Goal: Transaction & Acquisition: Obtain resource

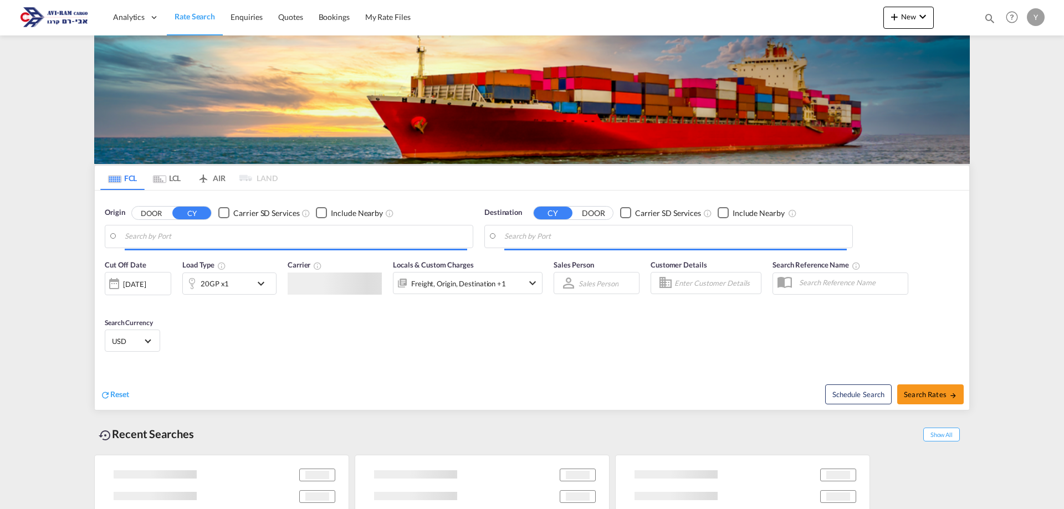
type input "Laem Chabang, THLCH"
type input "Ashdod, ILASH"
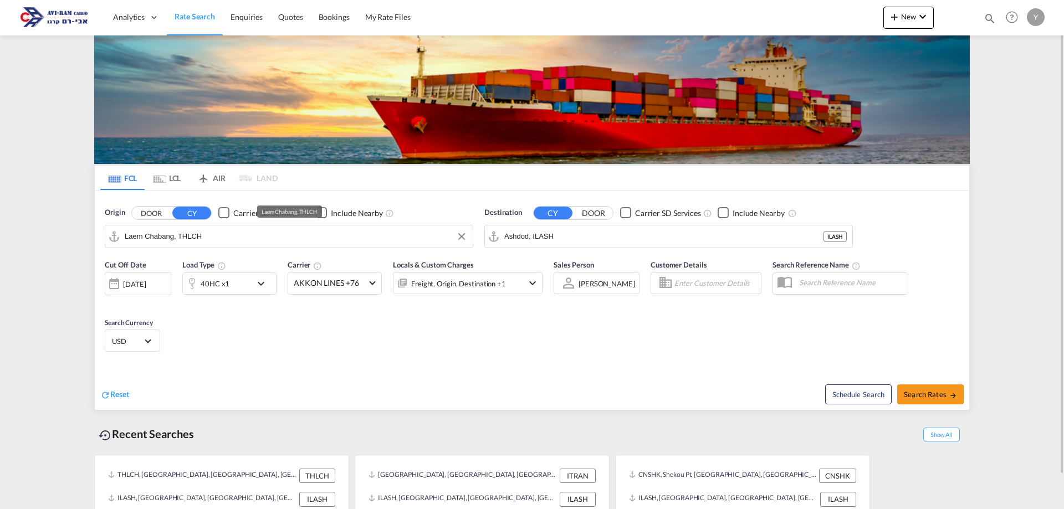
click at [250, 228] on input "Laem Chabang, THLCH" at bounding box center [296, 236] width 342 height 17
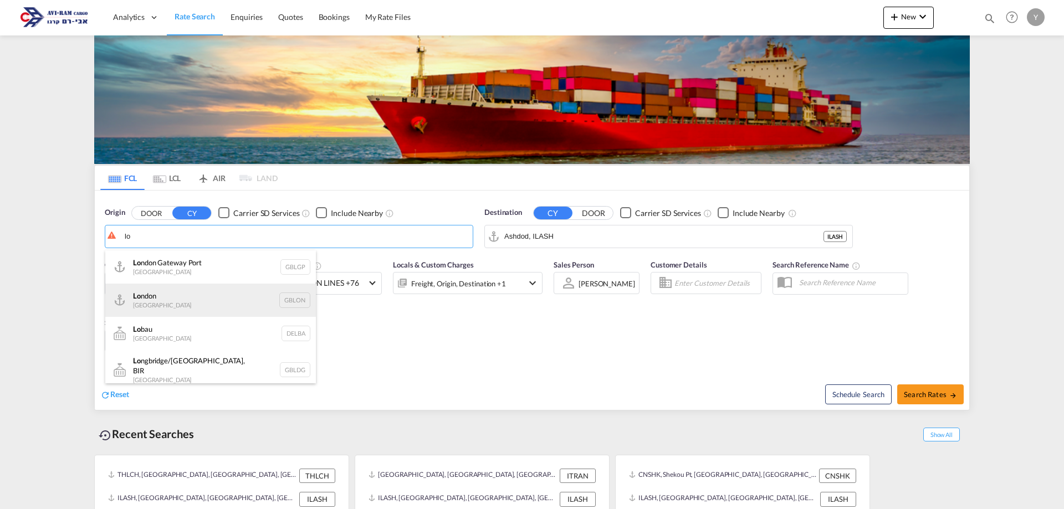
click at [169, 302] on div "Lo ndon [GEOGRAPHIC_DATA] GBLON" at bounding box center [210, 300] width 211 height 33
type input "[GEOGRAPHIC_DATA], [GEOGRAPHIC_DATA]"
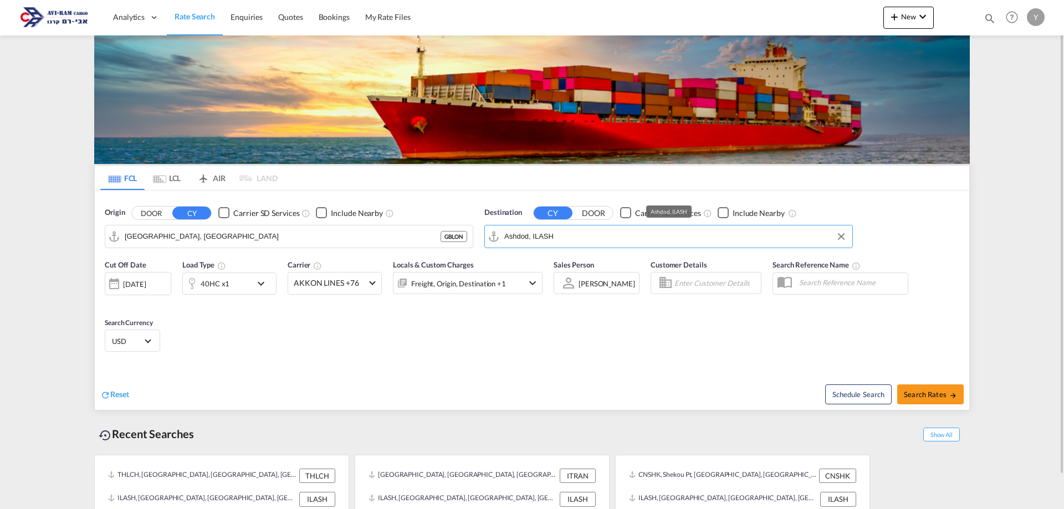
drag, startPoint x: 654, startPoint y: 234, endPoint x: 578, endPoint y: 236, distance: 75.4
click at [578, 236] on input "Ashdod, ILASH" at bounding box center [675, 236] width 342 height 17
drag, startPoint x: 290, startPoint y: 323, endPoint x: 255, endPoint y: 359, distance: 50.5
click at [255, 359] on div "Cut Off Date [DATE] [DATE] Load Type 40HC x1 Carrier AKKON LINES +76 Online Rat…" at bounding box center [532, 308] width 874 height 108
click at [350, 327] on div "Cut Off Date [DATE] [DATE] Load Type 40HC x1 Carrier AKKON LINES +76 Online Rat…" at bounding box center [532, 308] width 874 height 108
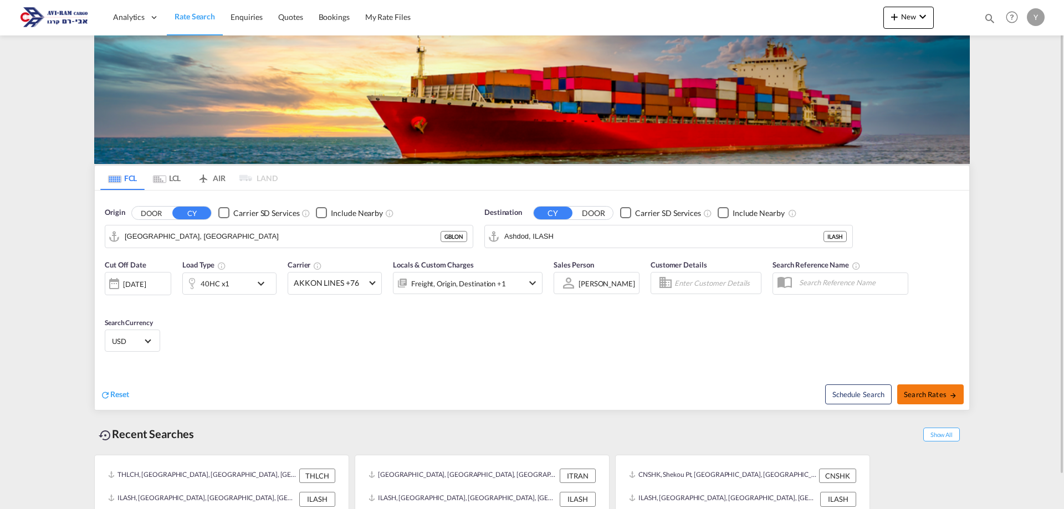
click at [908, 388] on button "Search Rates" at bounding box center [930, 394] width 66 height 20
type input "GBLON to ILASH / [DATE]"
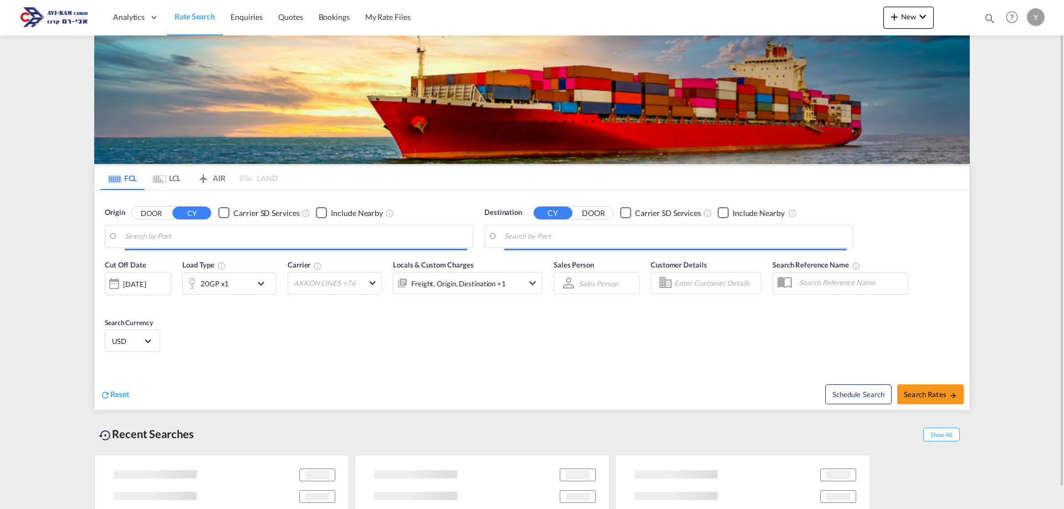
type input "[GEOGRAPHIC_DATA], [GEOGRAPHIC_DATA]"
type input "Ashdod, ILASH"
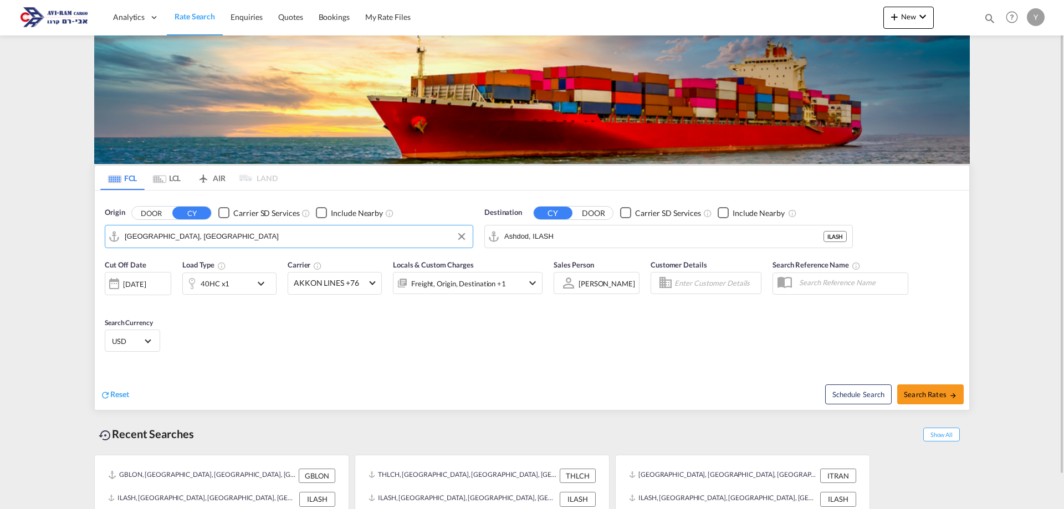
click at [187, 235] on input "[GEOGRAPHIC_DATA], [GEOGRAPHIC_DATA]" at bounding box center [296, 236] width 342 height 17
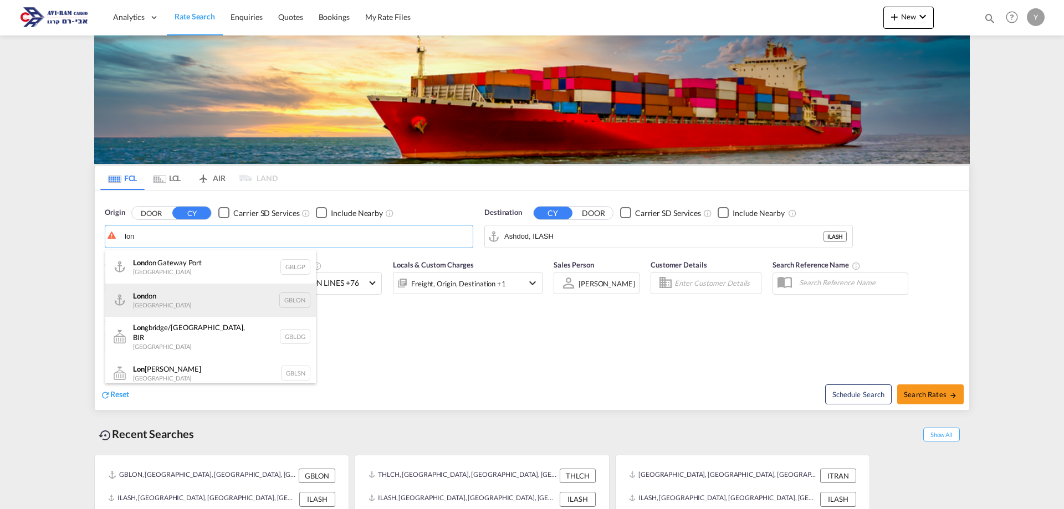
click at [162, 292] on div "Lon don [GEOGRAPHIC_DATA] GBLON" at bounding box center [210, 300] width 211 height 33
type input "[GEOGRAPHIC_DATA], [GEOGRAPHIC_DATA]"
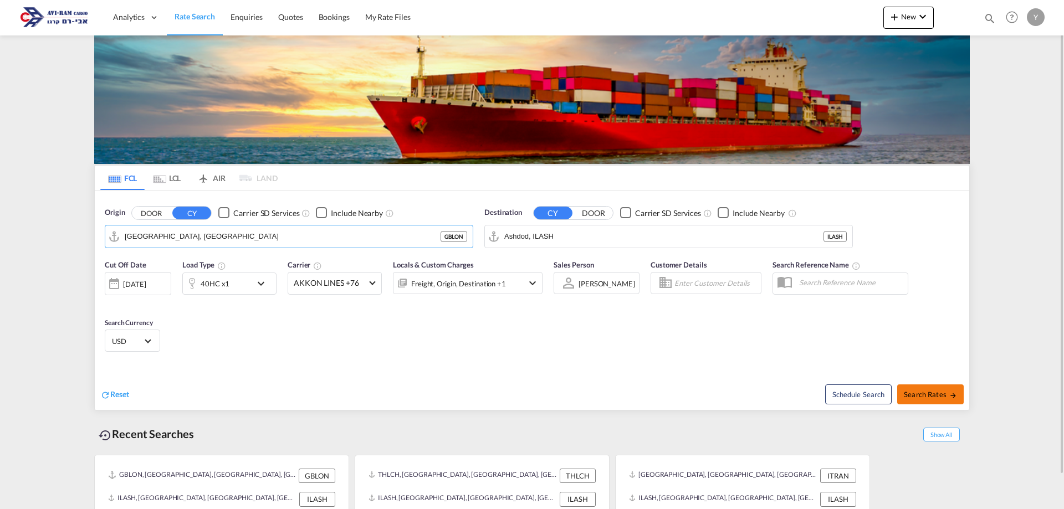
click at [942, 392] on span "Search Rates" at bounding box center [930, 394] width 53 height 9
type input "GBLON to ILASH / [DATE]"
type input "[GEOGRAPHIC_DATA], [GEOGRAPHIC_DATA]"
type input "Ashdod, ILASH"
click at [195, 244] on input "[GEOGRAPHIC_DATA], [GEOGRAPHIC_DATA]" at bounding box center [296, 236] width 342 height 17
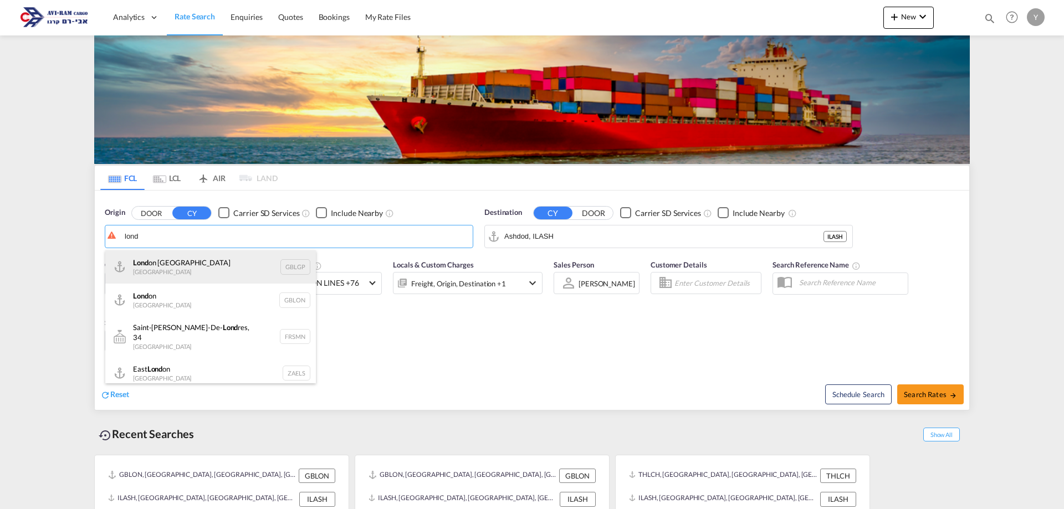
click at [189, 273] on div "Lond on Gateway [GEOGRAPHIC_DATA] GBLGP" at bounding box center [210, 266] width 211 height 33
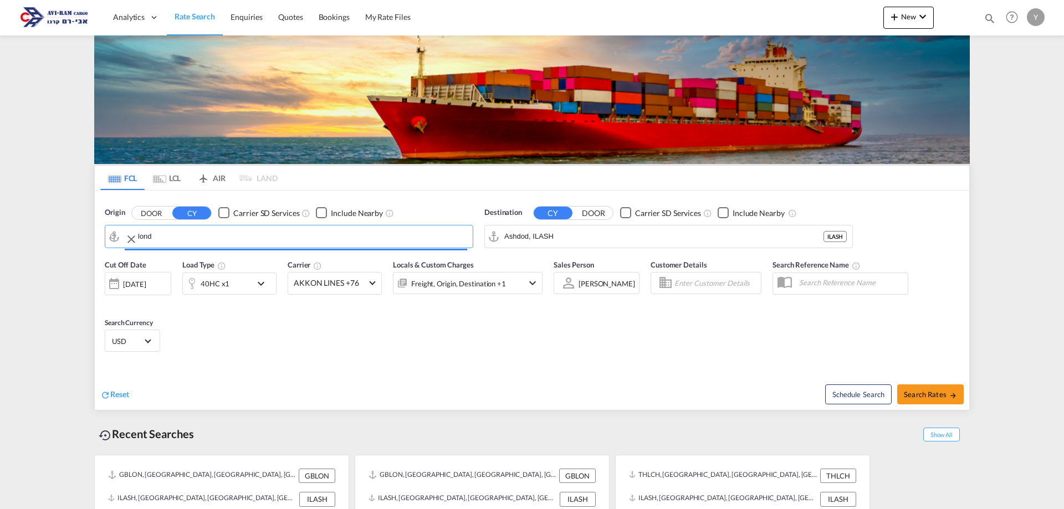
type input "[GEOGRAPHIC_DATA], [GEOGRAPHIC_DATA]"
click at [910, 386] on button "Search Rates" at bounding box center [930, 394] width 66 height 20
type input "GBLGP to ILASH / [DATE]"
type input "[GEOGRAPHIC_DATA], [GEOGRAPHIC_DATA]"
type input "Ashdod, ILASH"
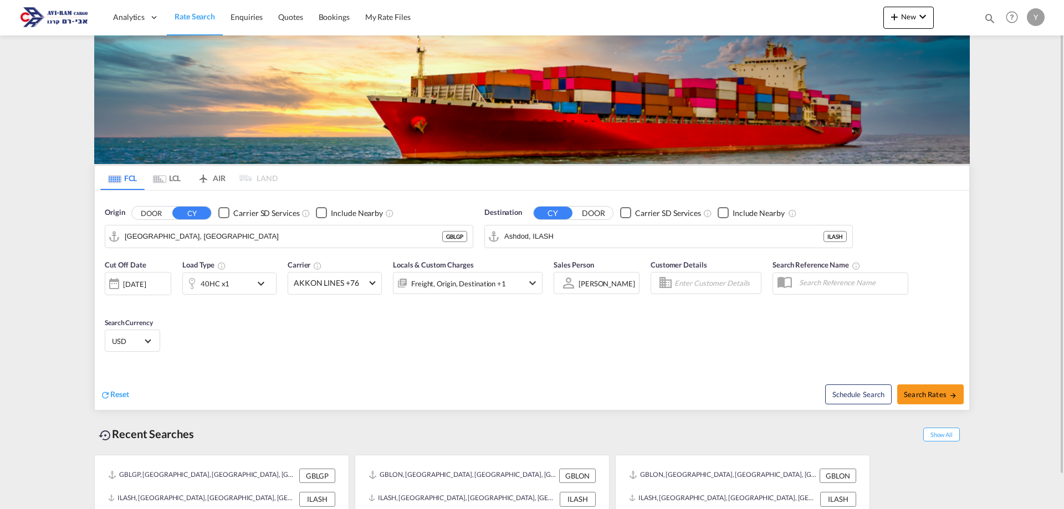
click at [151, 212] on button "DOOR" at bounding box center [151, 213] width 39 height 13
click at [183, 213] on button "CY" at bounding box center [191, 213] width 39 height 13
click at [127, 182] on md-tab-item "FCL" at bounding box center [122, 178] width 44 height 24
click at [252, 233] on body "Analytics Dashboard Rate Search Enquiries Quotes Bookings" at bounding box center [532, 254] width 1064 height 509
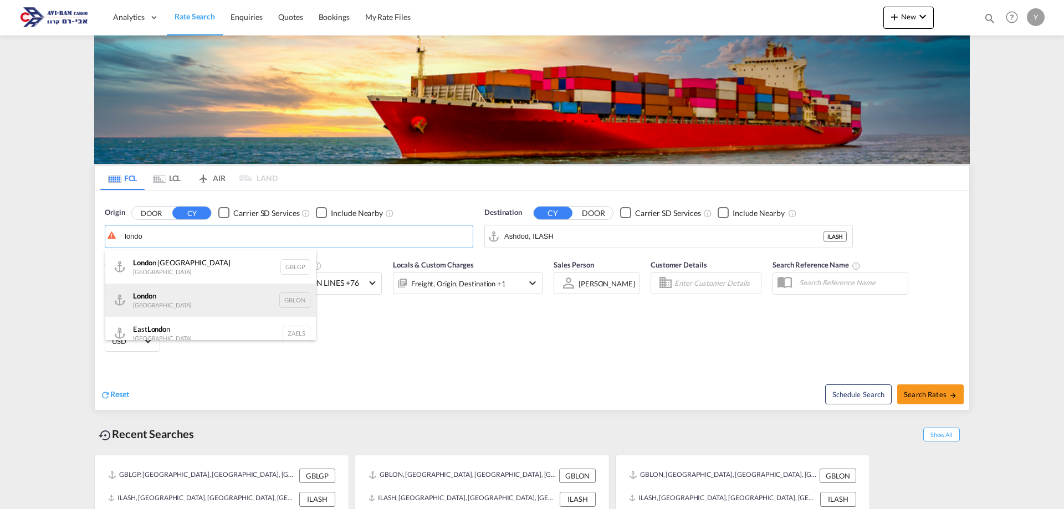
click at [208, 301] on div "Londo n [GEOGRAPHIC_DATA] GBLON" at bounding box center [210, 300] width 211 height 33
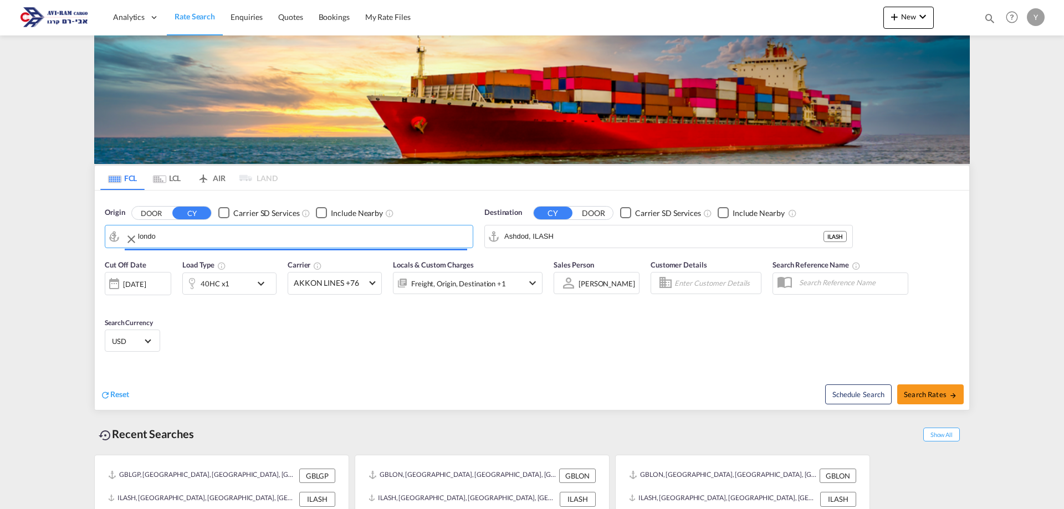
type input "[GEOGRAPHIC_DATA], [GEOGRAPHIC_DATA]"
click at [912, 396] on span "Search Rates" at bounding box center [930, 394] width 53 height 9
type input "GBLON to ILASH / [DATE]"
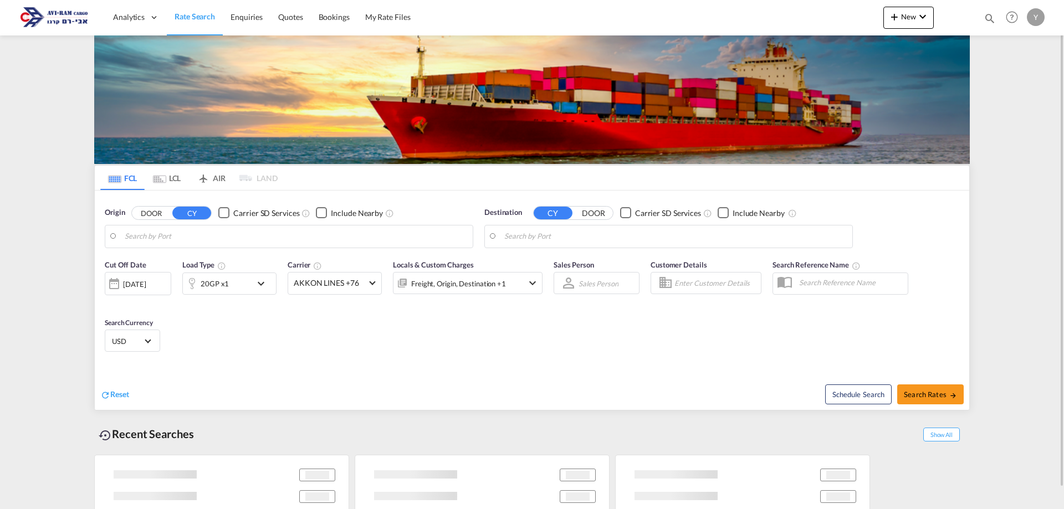
type input "[GEOGRAPHIC_DATA], [GEOGRAPHIC_DATA]"
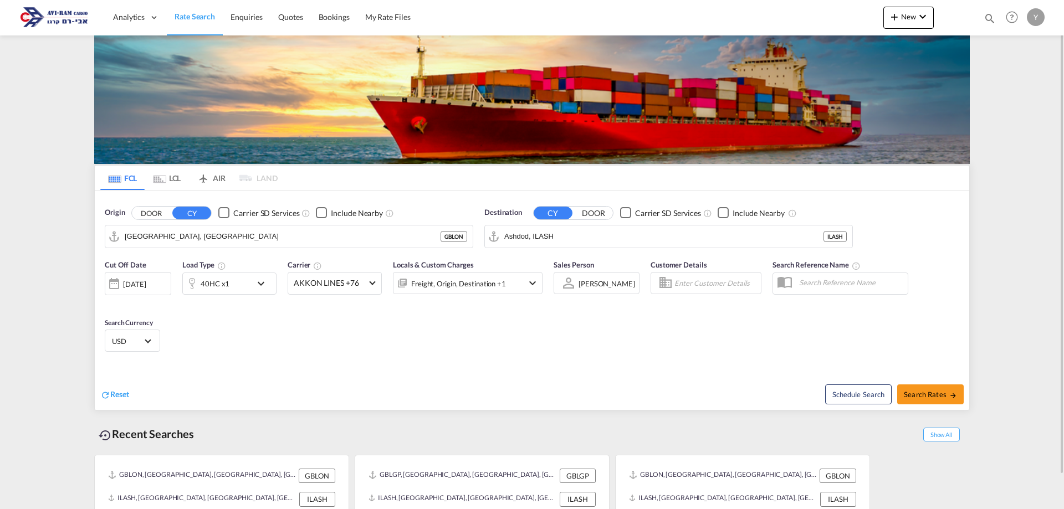
click at [252, 281] on div "40HC x1" at bounding box center [217, 284] width 69 height 22
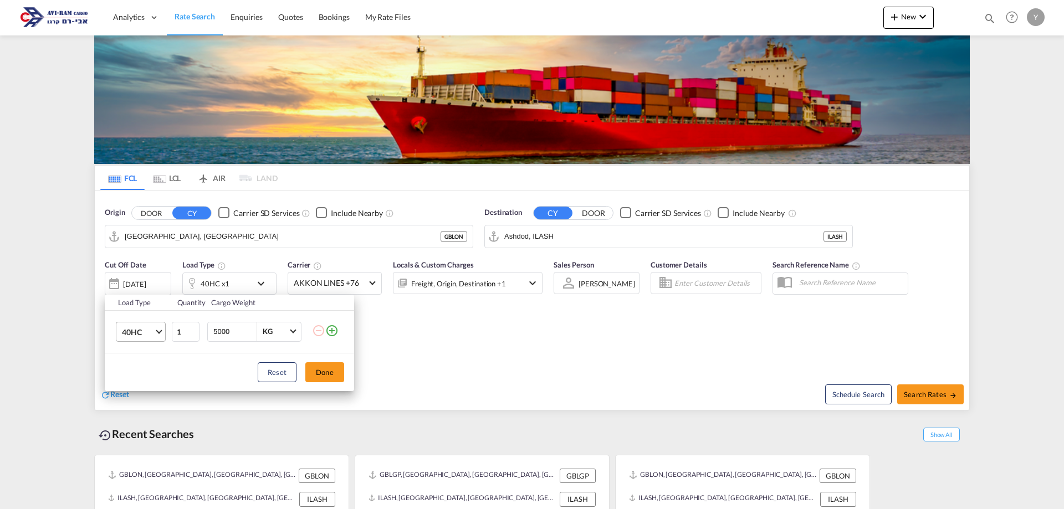
click at [160, 334] on md-select-value "40HC" at bounding box center [143, 331] width 44 height 19
click at [128, 310] on div "40GP" at bounding box center [131, 305] width 19 height 11
click at [320, 370] on button "Done" at bounding box center [324, 372] width 39 height 20
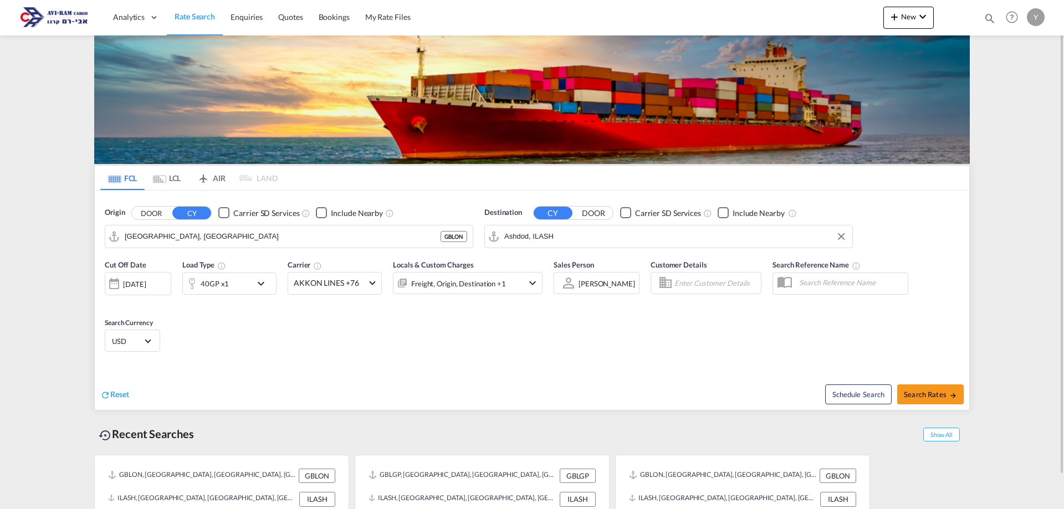
click at [565, 238] on input "Ashdod, ILASH" at bounding box center [675, 236] width 342 height 17
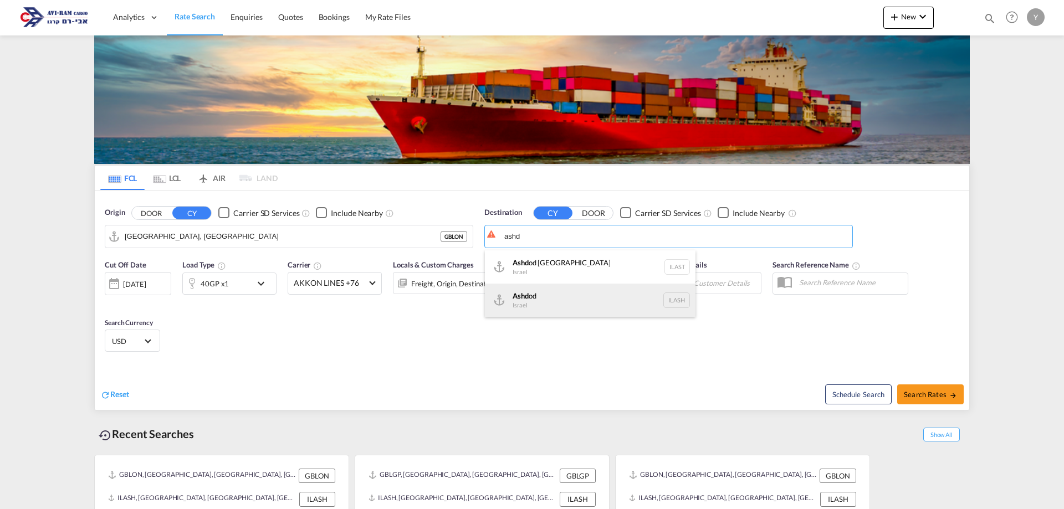
click at [583, 293] on div "Ashd od [GEOGRAPHIC_DATA] [GEOGRAPHIC_DATA]" at bounding box center [590, 300] width 211 height 33
type input "Ashdod, ILASH"
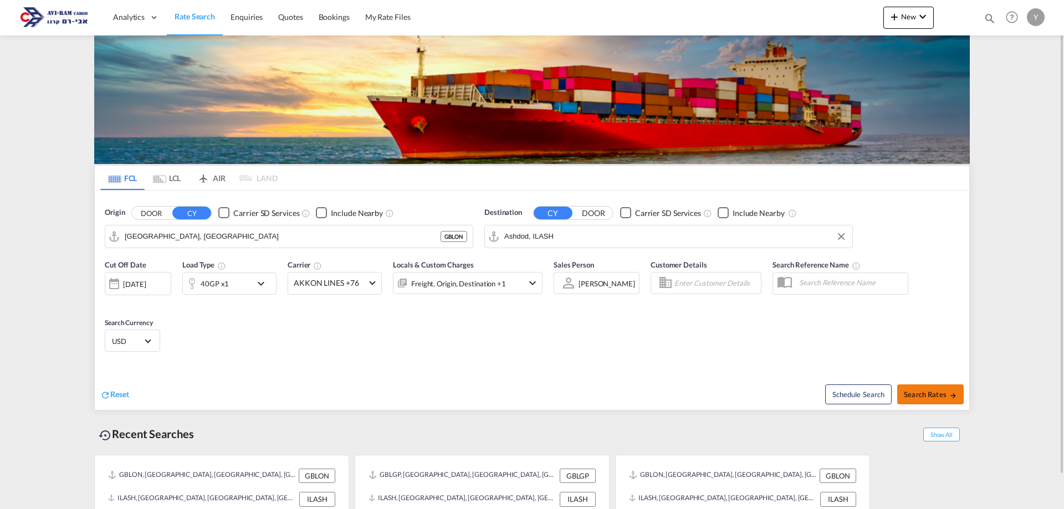
click at [949, 397] on md-icon "icon-arrow-right" at bounding box center [953, 396] width 8 height 8
type input "GBLON to ILASH / [DATE]"
type input "[GEOGRAPHIC_DATA], [GEOGRAPHIC_DATA]"
type input "Ashdod, ILASH"
click at [343, 321] on div "Cut Off Date [DATE] [DATE] Load Type 40GP x1 Carrier AKKON LINES +76 Online Rat…" at bounding box center [532, 308] width 874 height 108
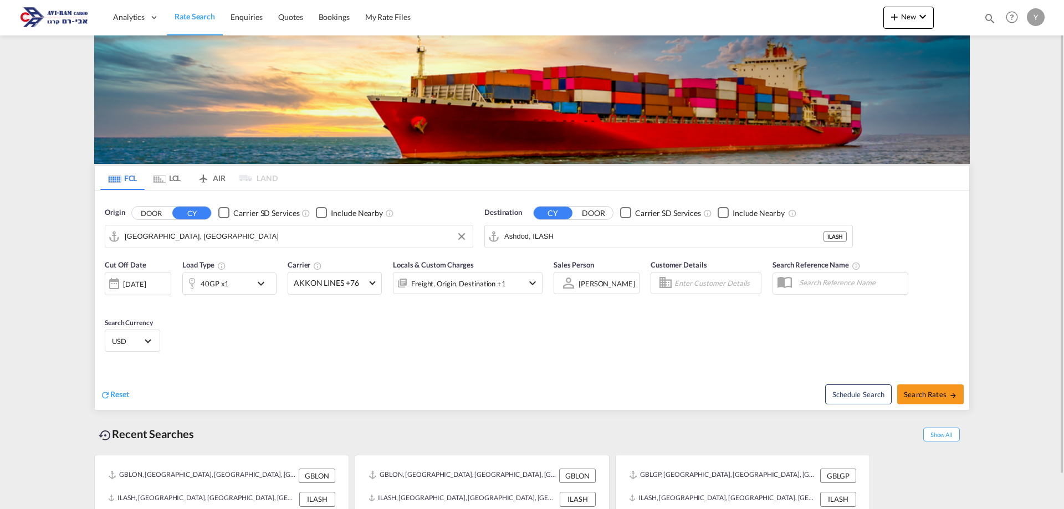
click at [209, 233] on input "[GEOGRAPHIC_DATA], [GEOGRAPHIC_DATA]" at bounding box center [296, 236] width 342 height 17
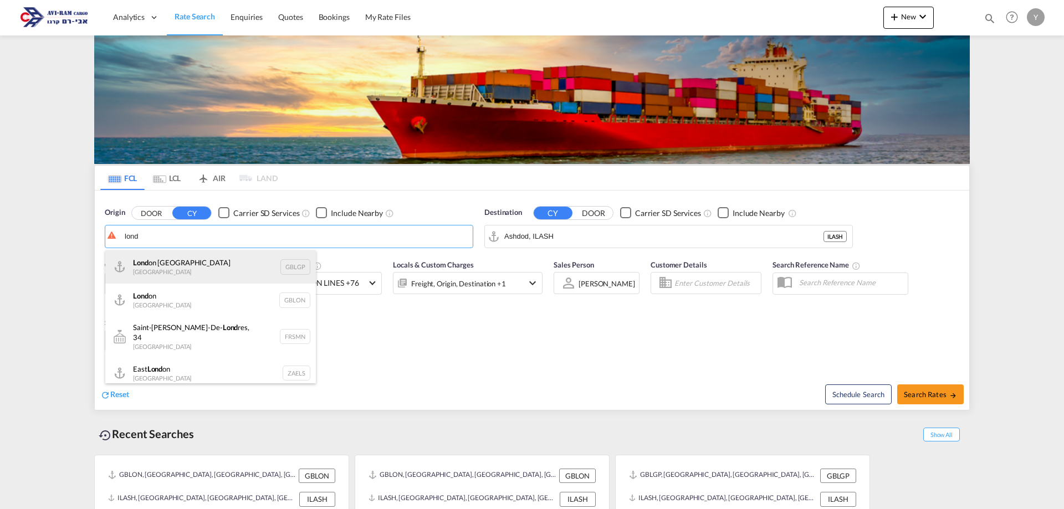
click at [196, 274] on div "Lond on Gateway [GEOGRAPHIC_DATA] GBLGP" at bounding box center [210, 266] width 211 height 33
type input "[GEOGRAPHIC_DATA], [GEOGRAPHIC_DATA]"
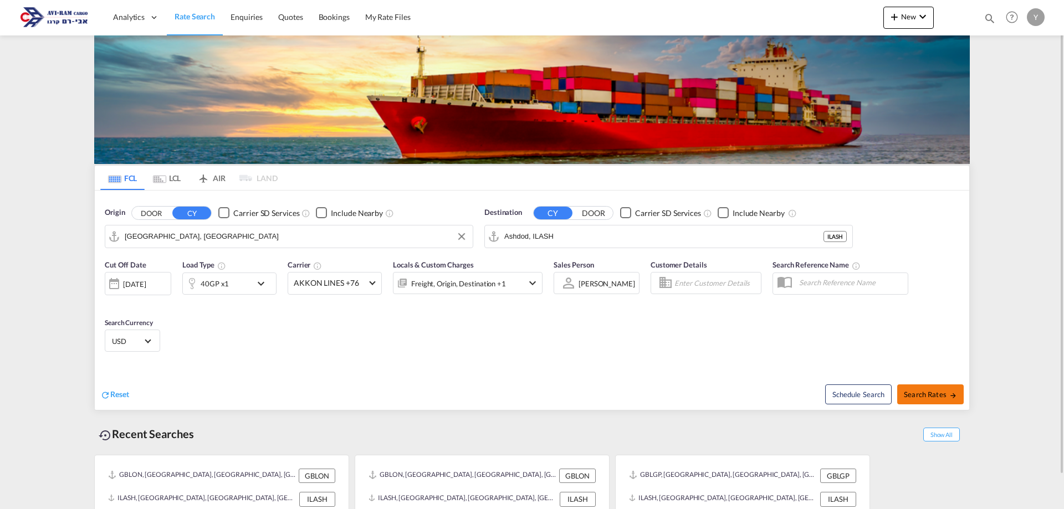
click at [931, 391] on span "Search Rates" at bounding box center [930, 394] width 53 height 9
type input "GBLGP to ILASH / [DATE]"
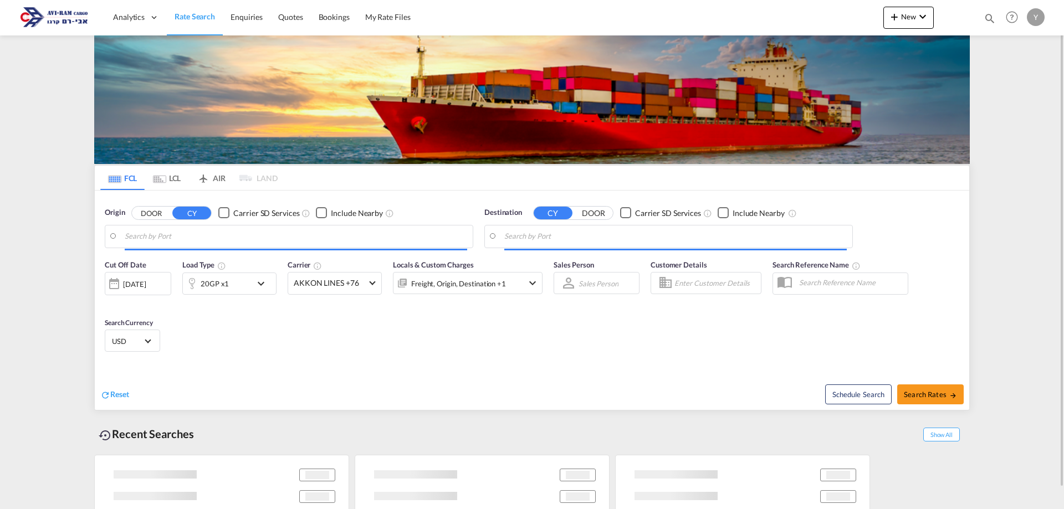
type input "[GEOGRAPHIC_DATA], [GEOGRAPHIC_DATA]"
type input "Ashdod, ILASH"
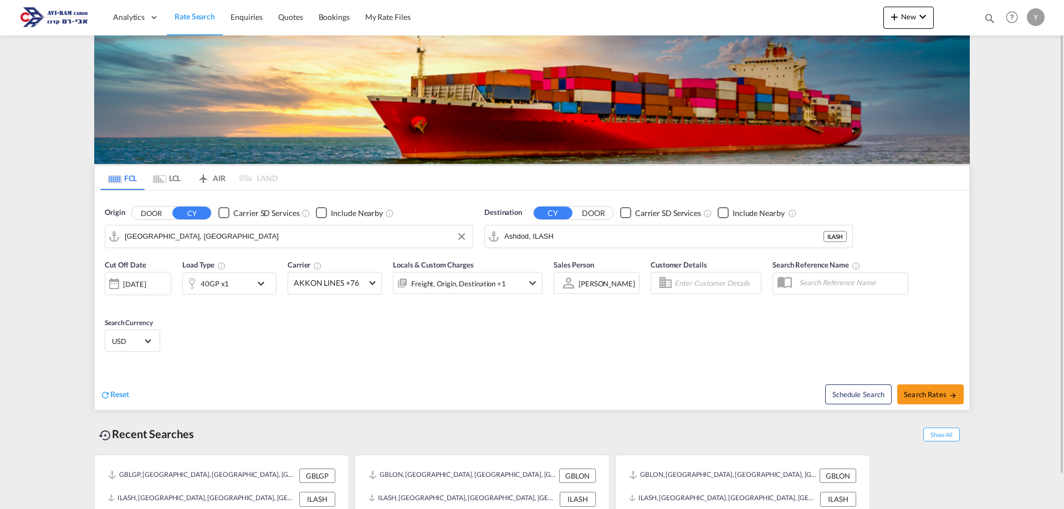
click at [260, 236] on input "[GEOGRAPHIC_DATA], [GEOGRAPHIC_DATA]" at bounding box center [296, 236] width 342 height 17
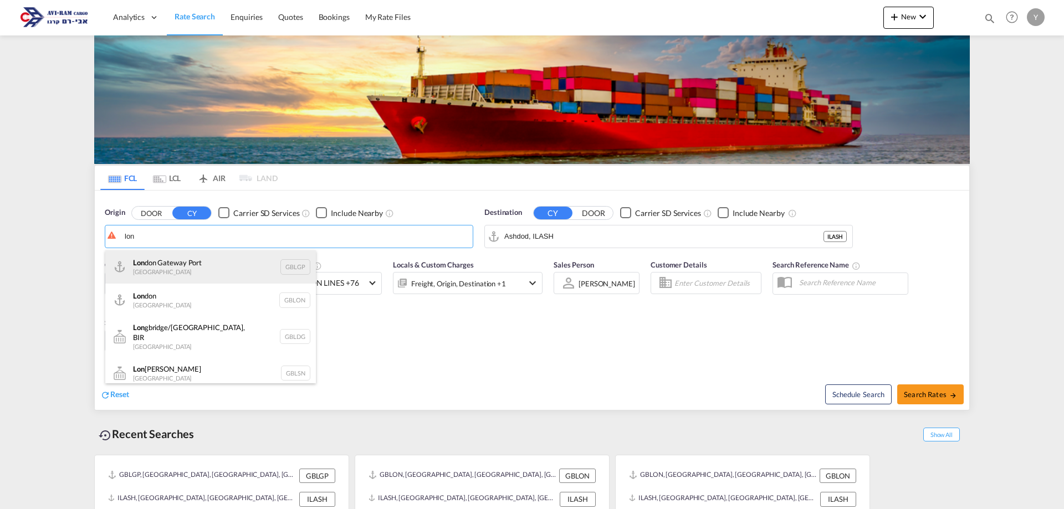
click at [186, 265] on div "Lon don Gateway [GEOGRAPHIC_DATA] GBLGP" at bounding box center [210, 266] width 211 height 33
type input "[GEOGRAPHIC_DATA], [GEOGRAPHIC_DATA]"
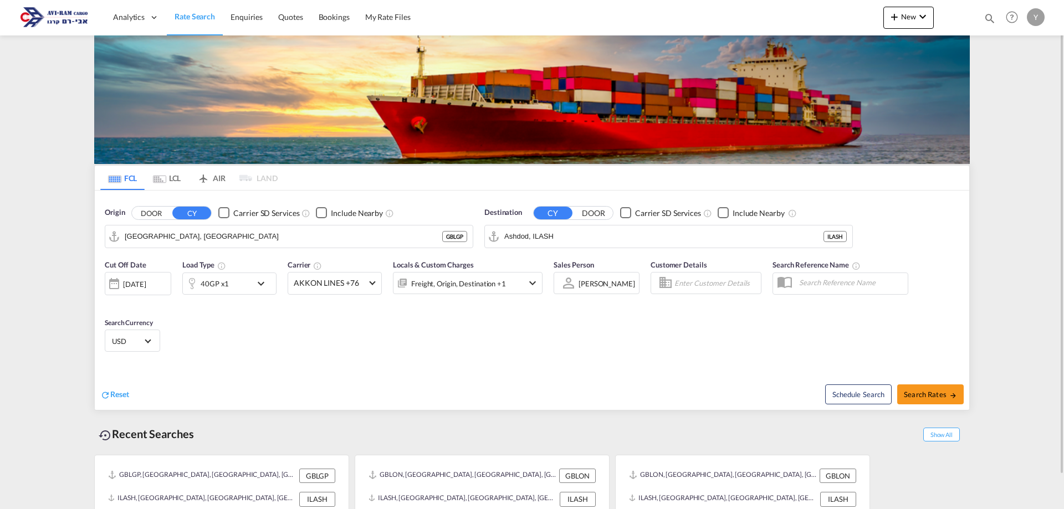
click at [231, 285] on div "40GP x1" at bounding box center [217, 284] width 69 height 22
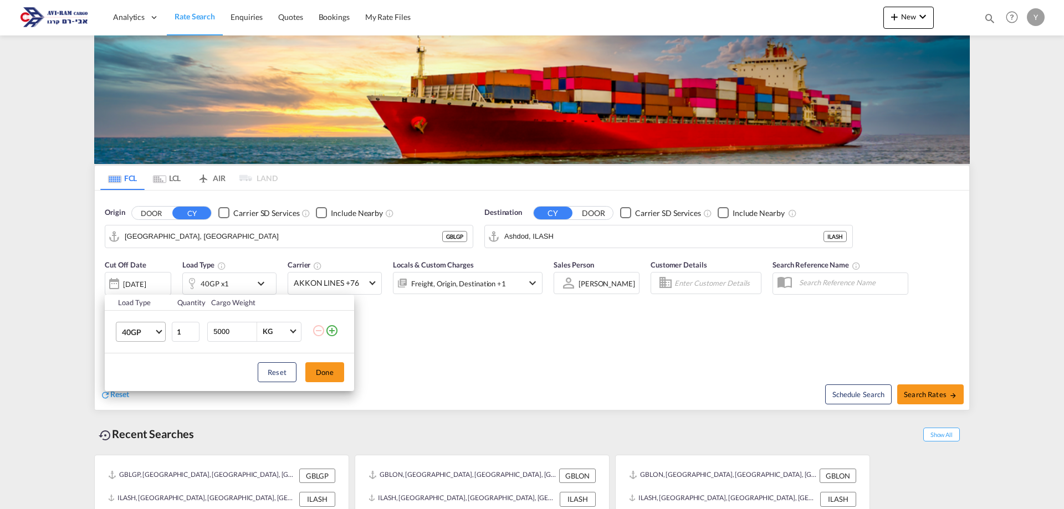
click at [154, 333] on md-select-value "40GP" at bounding box center [143, 331] width 44 height 19
click at [146, 357] on md-option "40HC" at bounding box center [150, 358] width 75 height 27
click at [334, 371] on button "Done" at bounding box center [324, 372] width 39 height 20
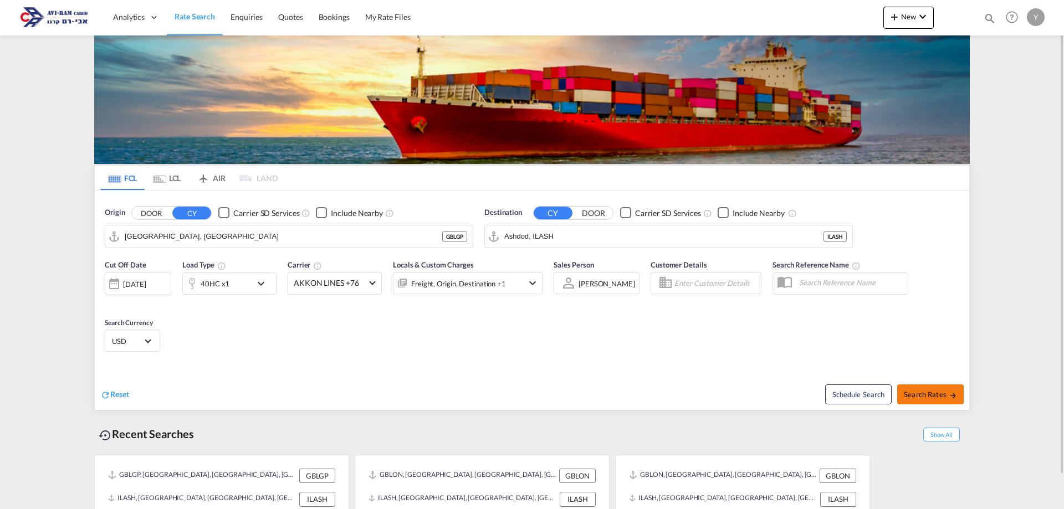
click at [939, 387] on button "Search Rates" at bounding box center [930, 394] width 66 height 20
type input "GBLGP to ILASH / [DATE]"
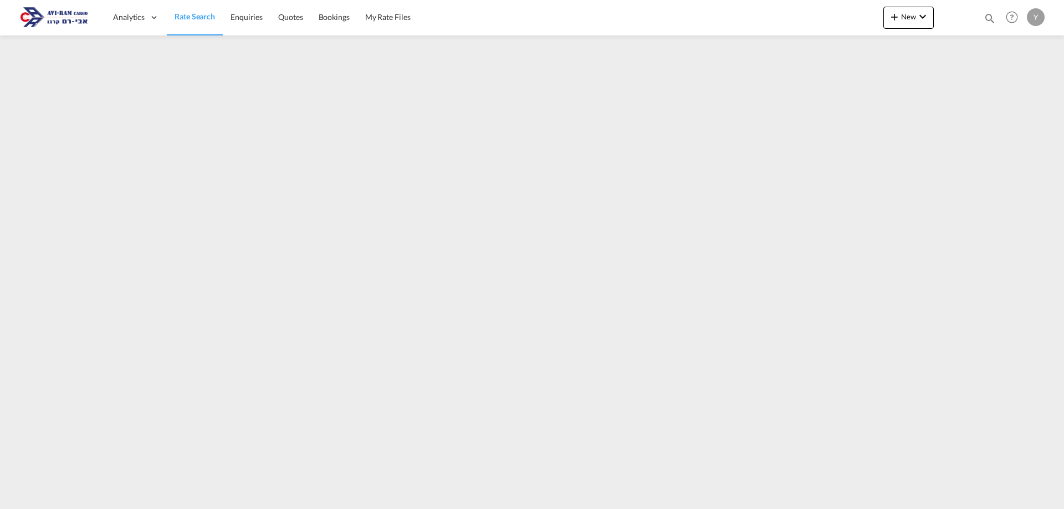
click at [41, 10] on img at bounding box center [54, 17] width 75 height 25
click at [51, 19] on img at bounding box center [54, 17] width 75 height 25
click at [189, 20] on span "Rate Search" at bounding box center [195, 16] width 40 height 9
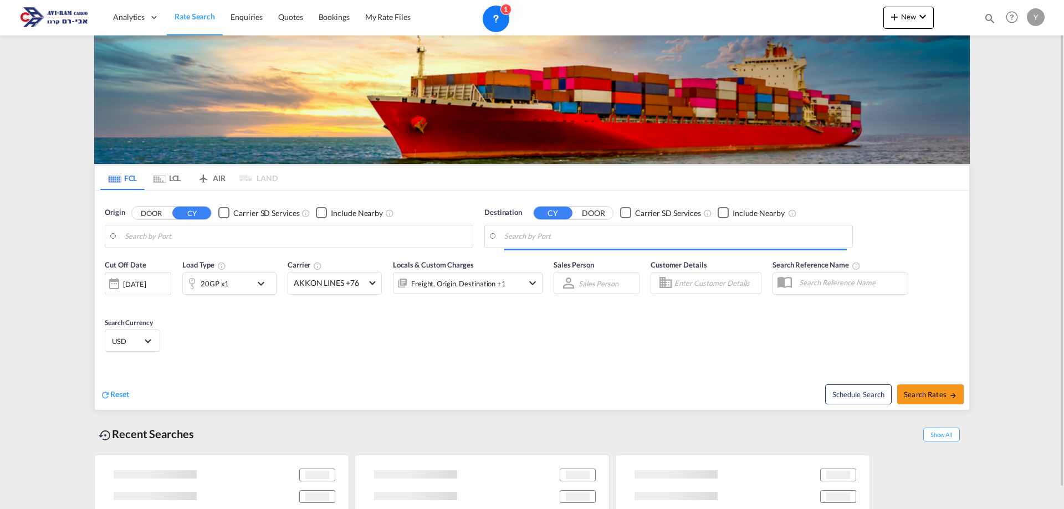
type input "[GEOGRAPHIC_DATA], [GEOGRAPHIC_DATA]"
type input "Ashdod, ILASH"
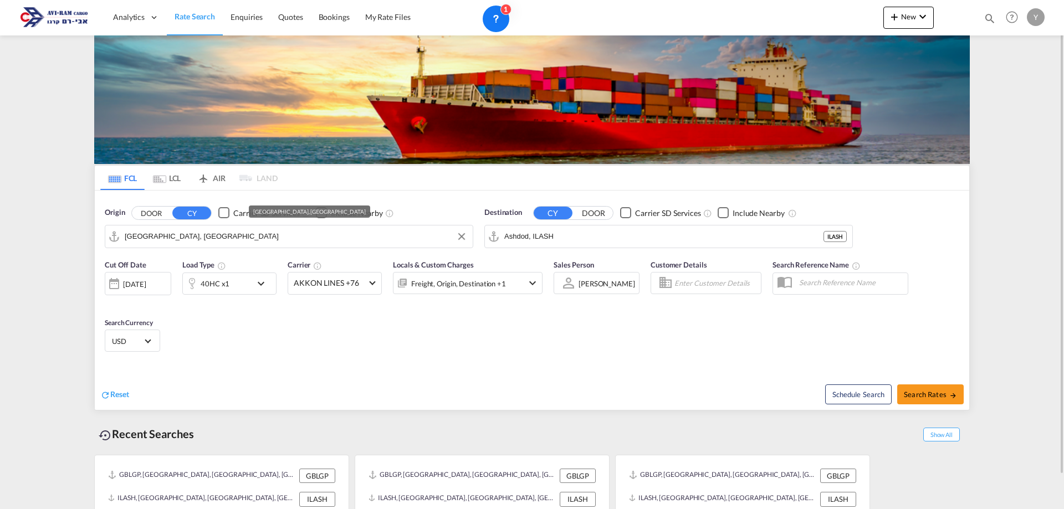
click at [185, 240] on input "[GEOGRAPHIC_DATA], [GEOGRAPHIC_DATA]" at bounding box center [296, 236] width 342 height 17
click at [909, 392] on span "Search Rates" at bounding box center [930, 394] width 53 height 9
type input "GBLGP to ILASH / [DATE]"
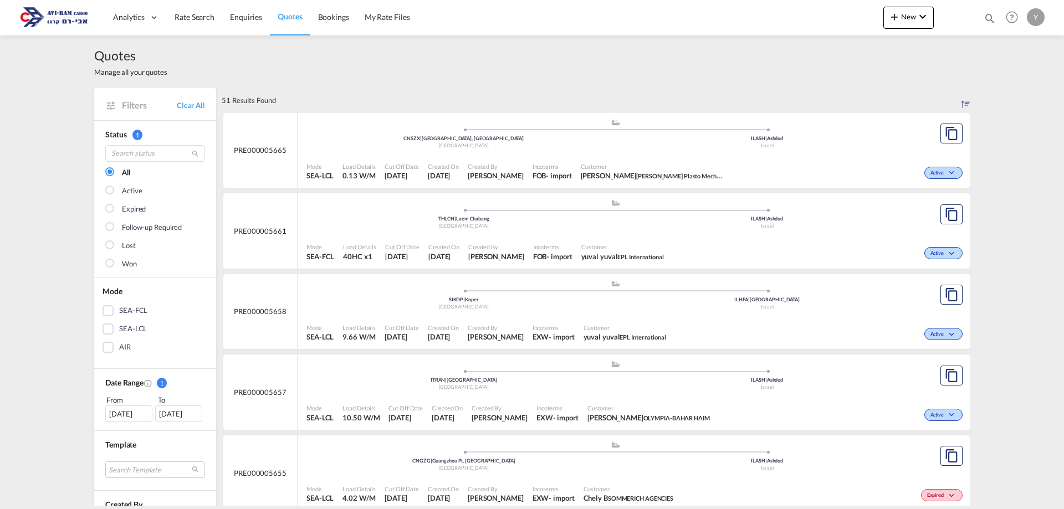
click at [206, 20] on span "Rate Search" at bounding box center [195, 16] width 40 height 9
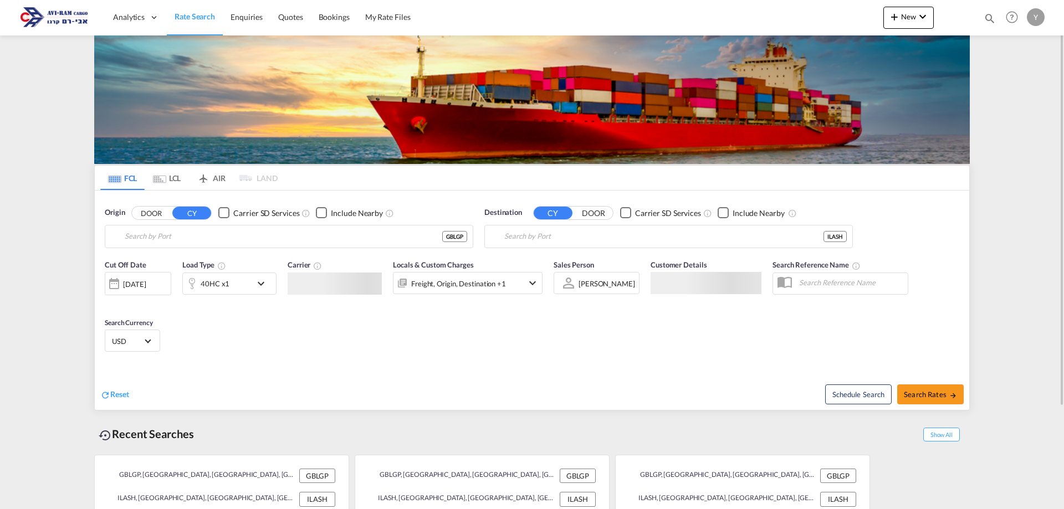
type input "[GEOGRAPHIC_DATA], [GEOGRAPHIC_DATA]"
click at [206, 288] on div "40HC x1" at bounding box center [215, 284] width 29 height 16
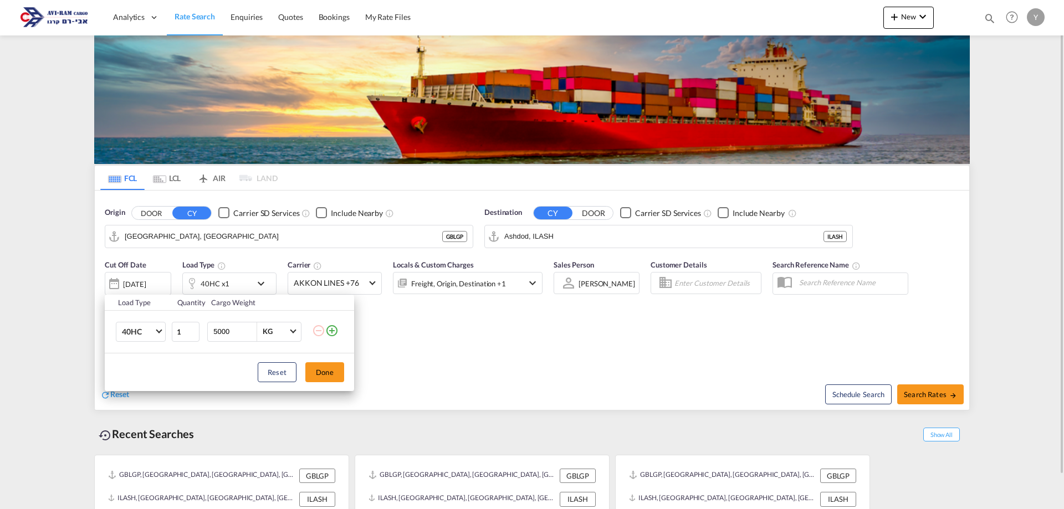
click at [206, 288] on div "Load Type Quantity Cargo Weight 40HC 20GP 40GP 40HC 45HC 20RE 40RE 40HR 20OT 40…" at bounding box center [532, 254] width 1064 height 509
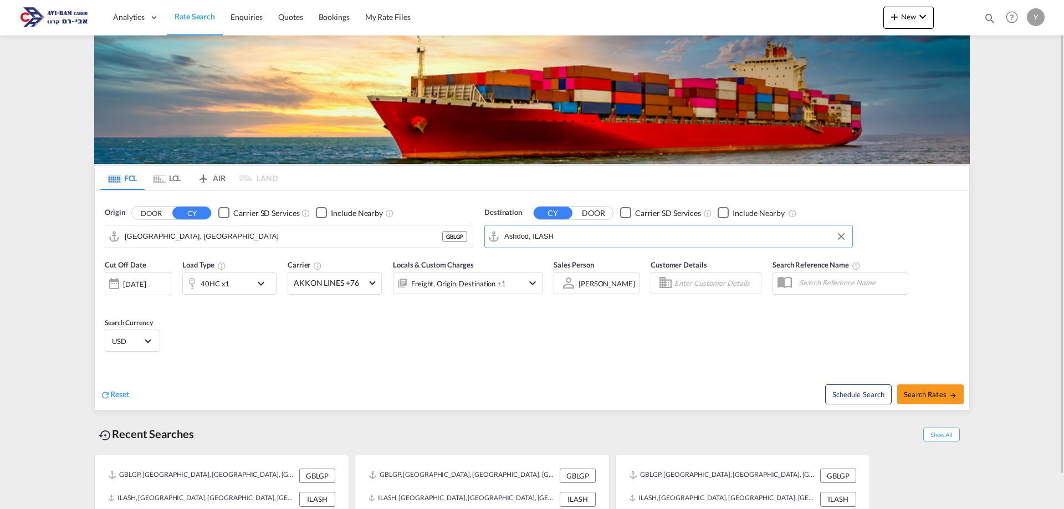
click at [577, 240] on input "Ashdod, ILASH" at bounding box center [675, 236] width 342 height 17
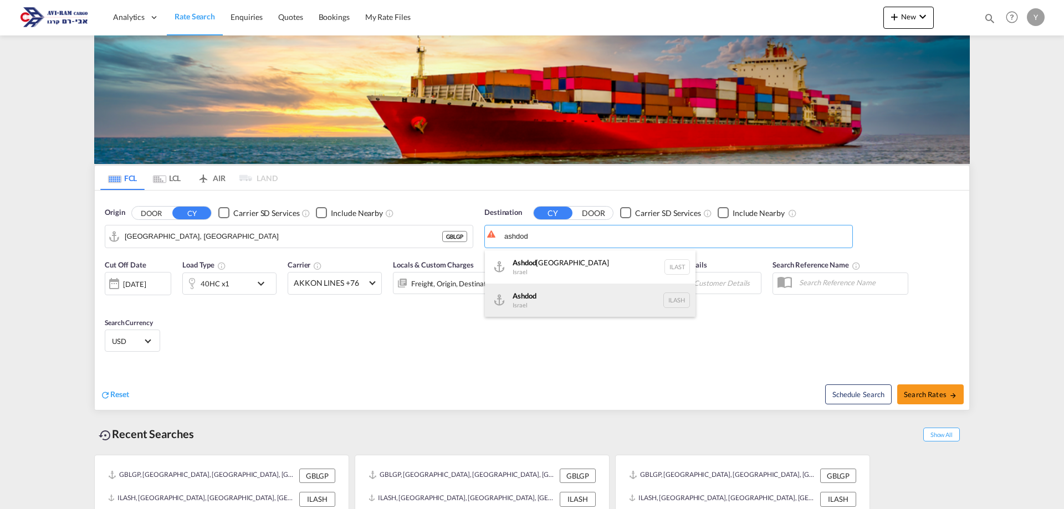
click at [556, 309] on div "Ashdod Israel ILASH" at bounding box center [590, 300] width 211 height 33
type input "Ashdod, ILASH"
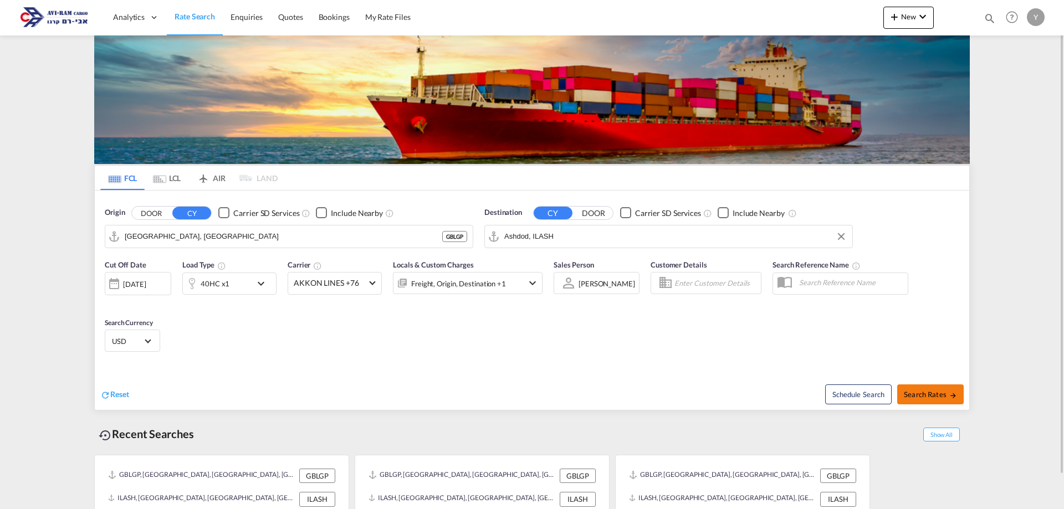
click at [940, 404] on button "Search Rates" at bounding box center [930, 394] width 66 height 20
type input "GBLGP to ILASH / [DATE]"
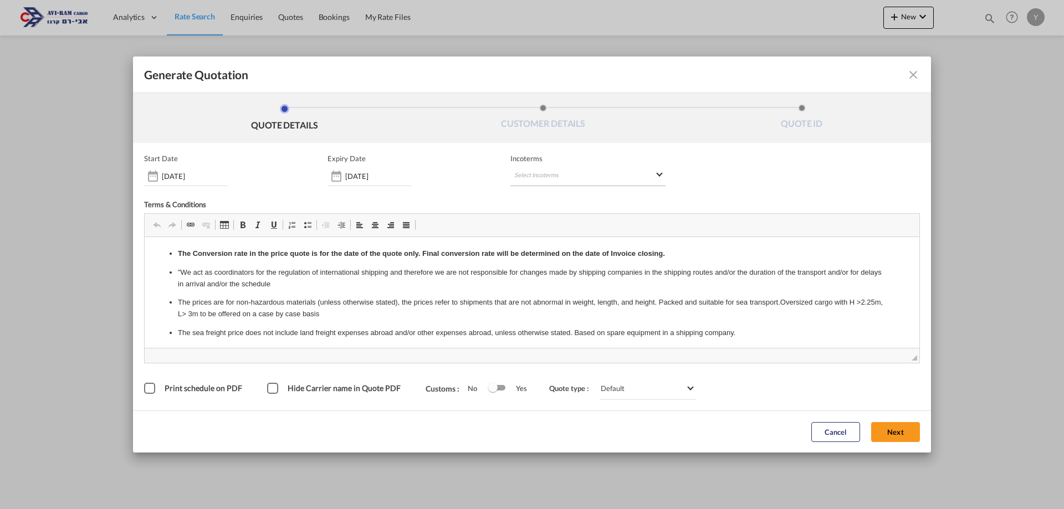
click at [572, 178] on md-select "Select Incoterms DPU - import Delivery at Place Unloaded CIF - export Cost,Insu…" at bounding box center [587, 176] width 155 height 20
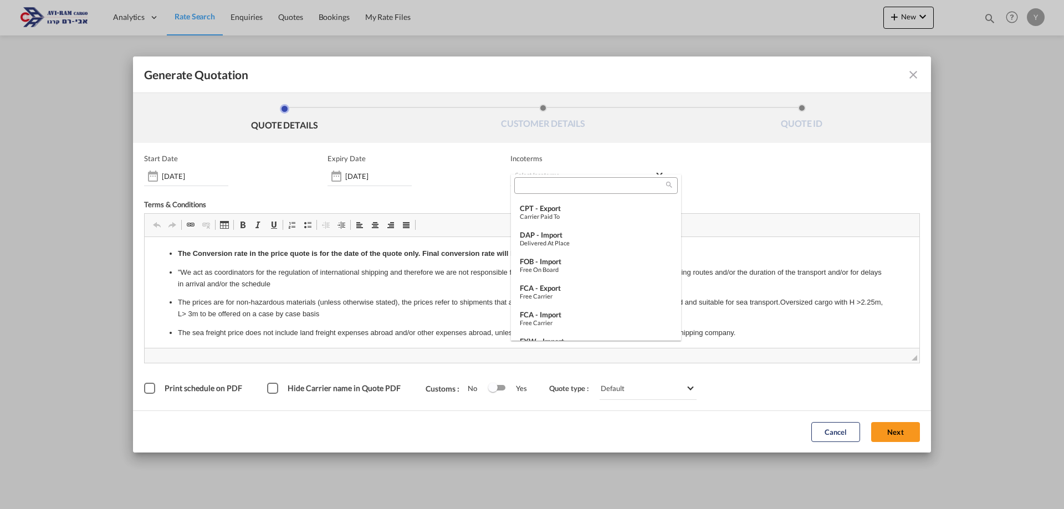
scroll to position [388, 0]
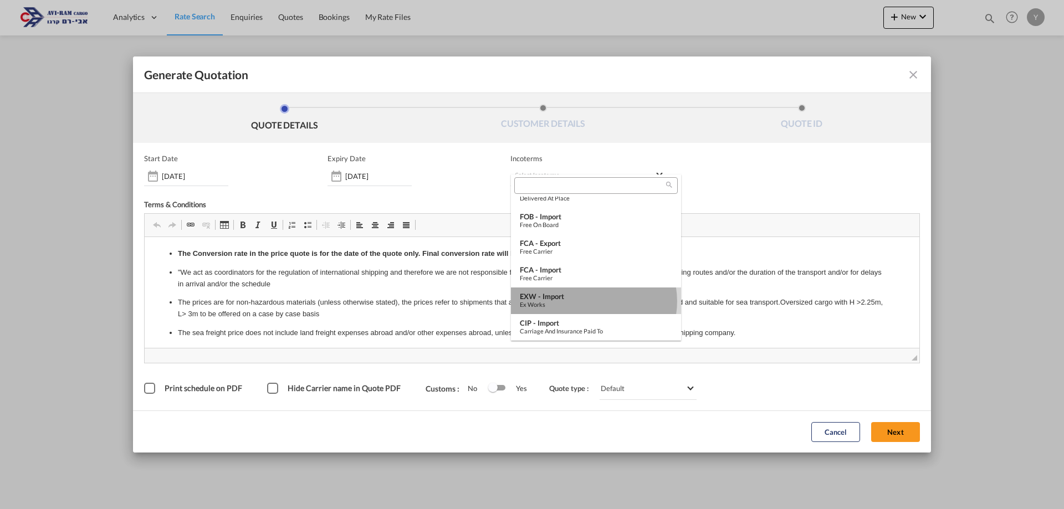
click at [593, 301] on div "Ex Works" at bounding box center [596, 304] width 152 height 7
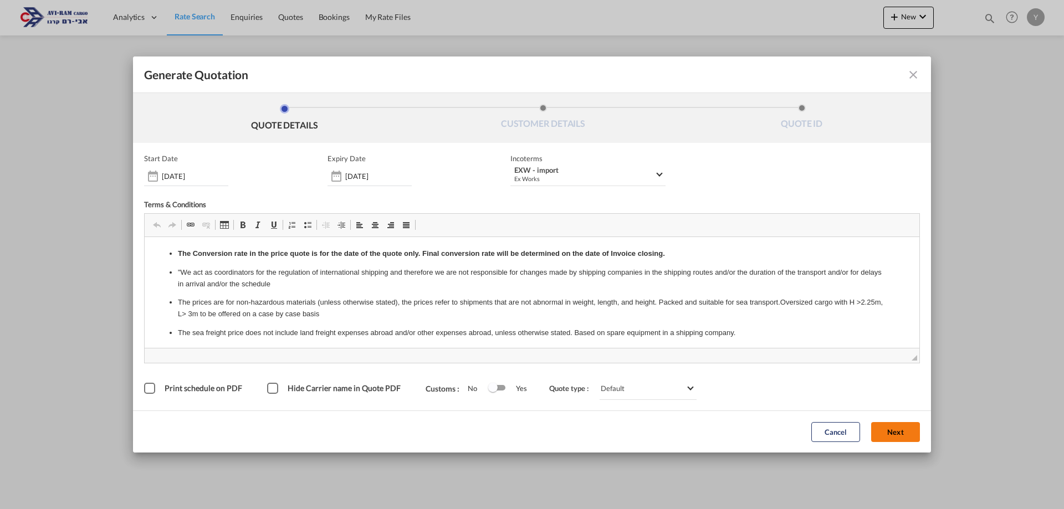
click at [899, 435] on button "Next" at bounding box center [895, 432] width 49 height 20
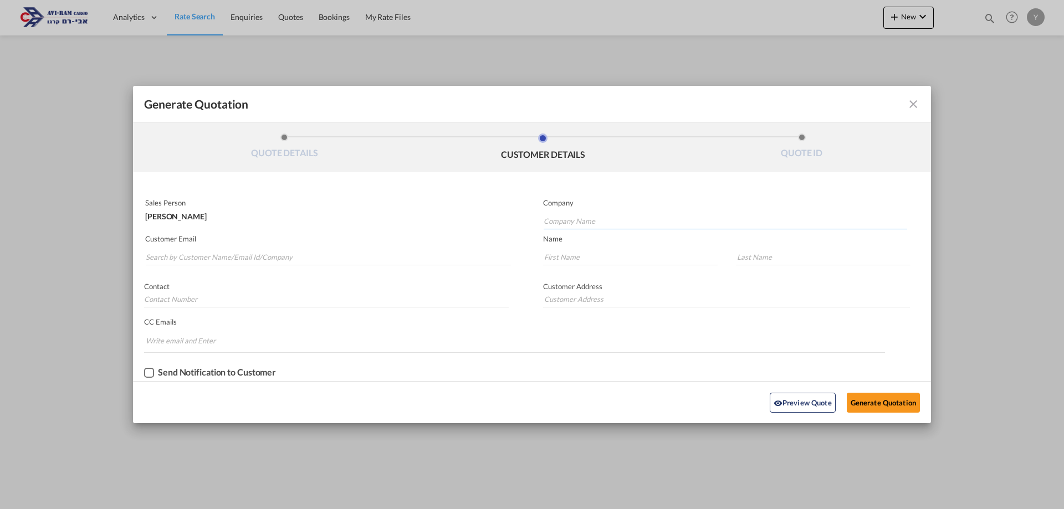
click at [587, 225] on input "Company Name" at bounding box center [724, 221] width 363 height 17
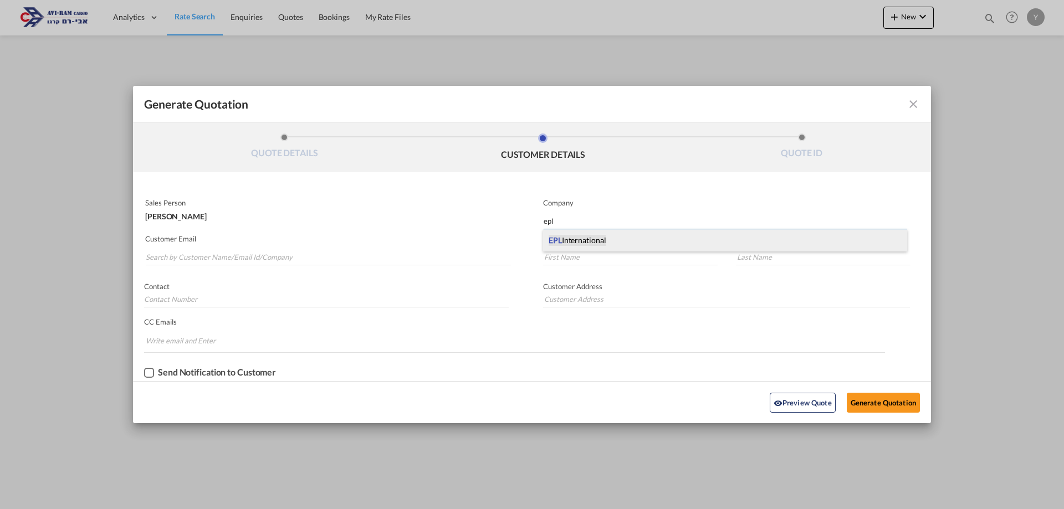
click at [587, 235] on span "EPL International" at bounding box center [576, 240] width 57 height 11
type input "EPL International"
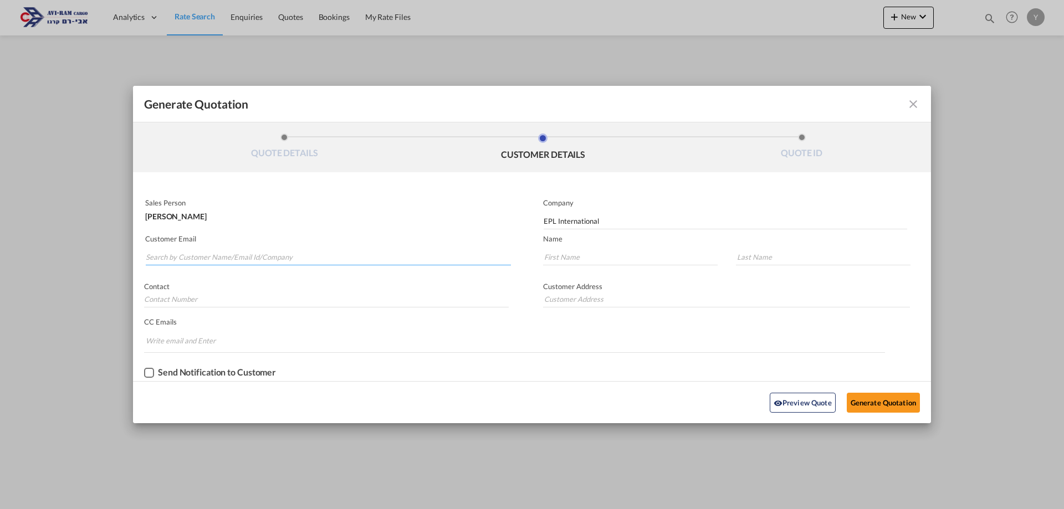
click at [379, 260] on input "Search by Customer Name/Email Id/Company" at bounding box center [328, 257] width 365 height 17
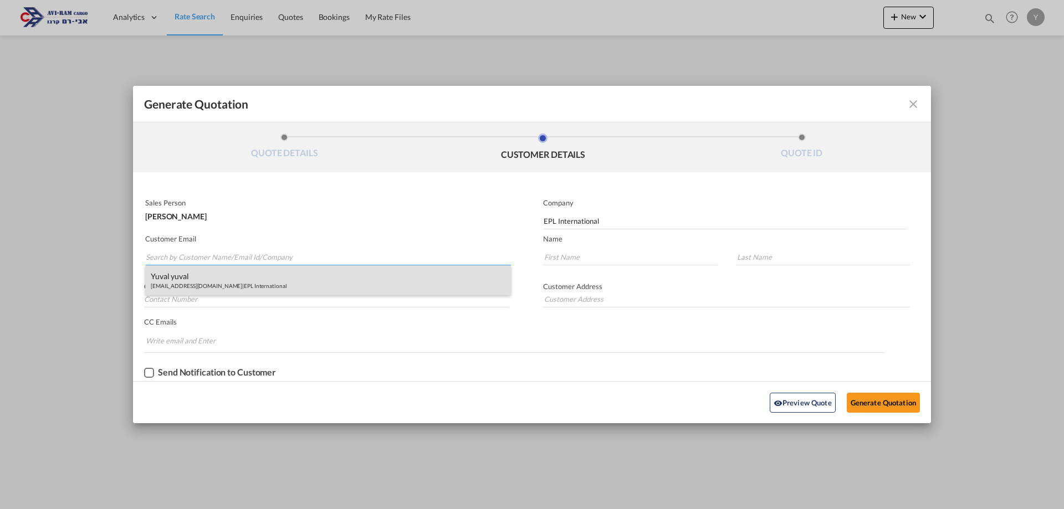
click at [229, 281] on div "yuval yuval yuval@eplisr.com | EPL International" at bounding box center [328, 280] width 366 height 30
type input "yuval@eplisr.com"
type input "yuval"
type input "0546841220"
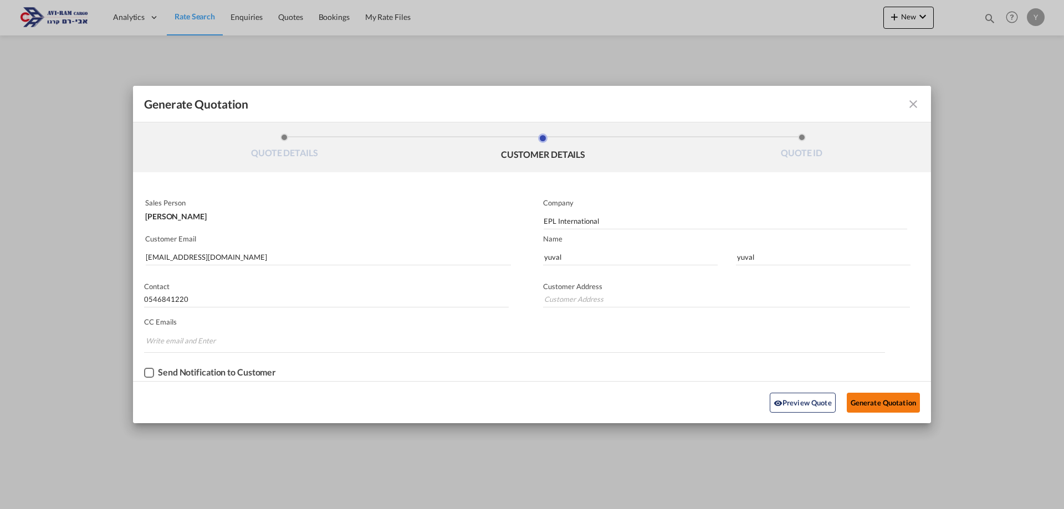
click at [864, 400] on button "Generate Quotation" at bounding box center [883, 403] width 73 height 20
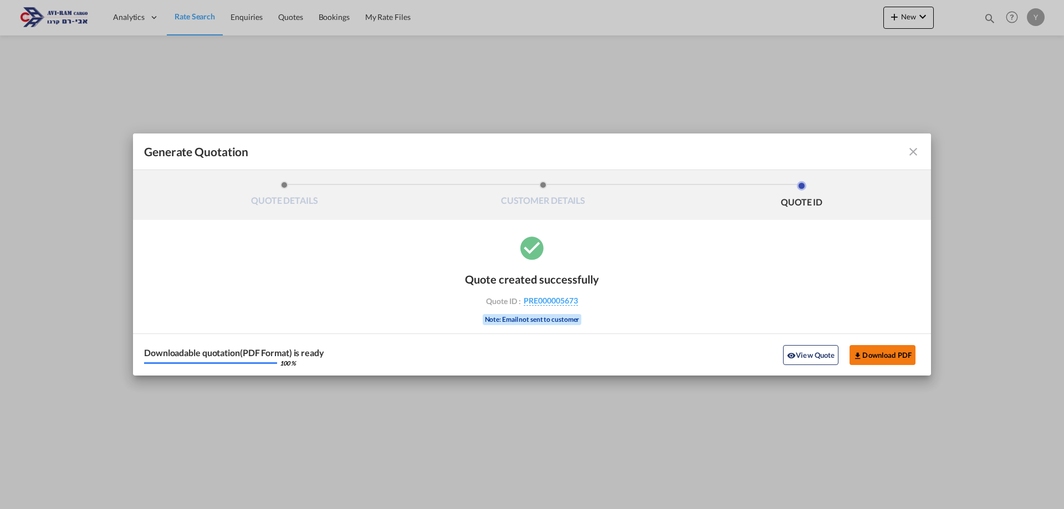
click at [879, 348] on button "Download PDF" at bounding box center [882, 355] width 66 height 20
click at [911, 150] on md-icon "icon-close fg-AAA8AD cursor m-0" at bounding box center [912, 151] width 13 height 13
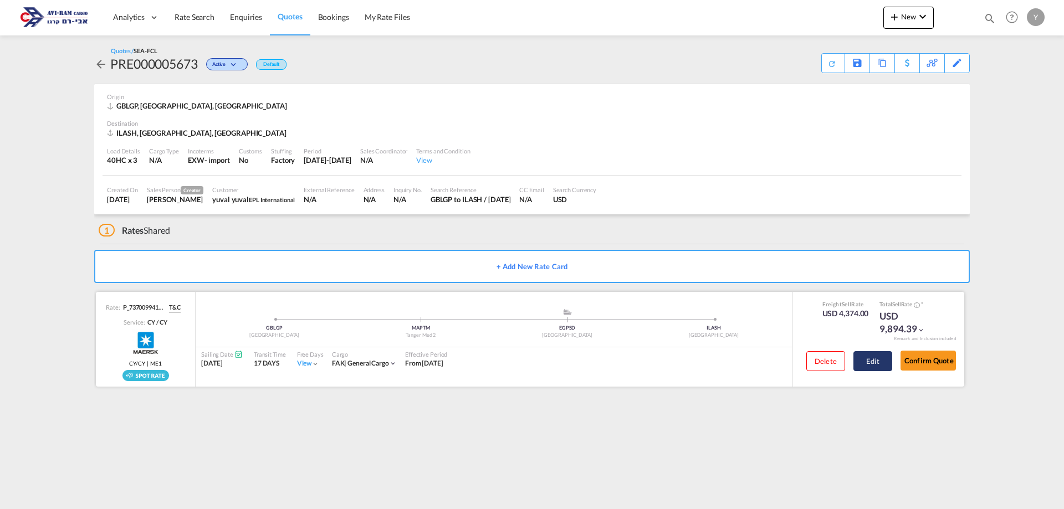
click at [873, 361] on button "Edit" at bounding box center [872, 361] width 39 height 20
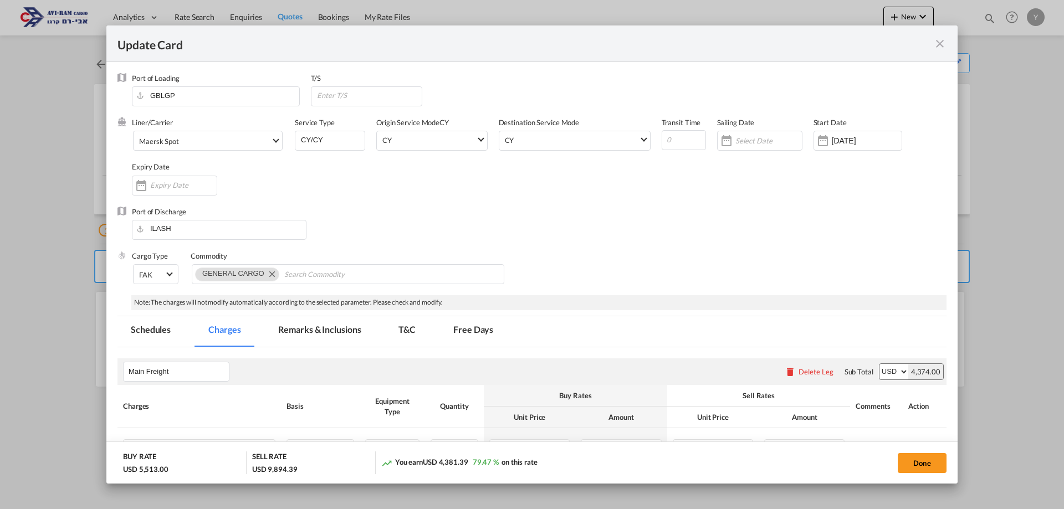
select select "per shipment"
click at [942, 46] on md-icon "icon-close fg-AAA8AD m-0 pointer" at bounding box center [939, 43] width 13 height 13
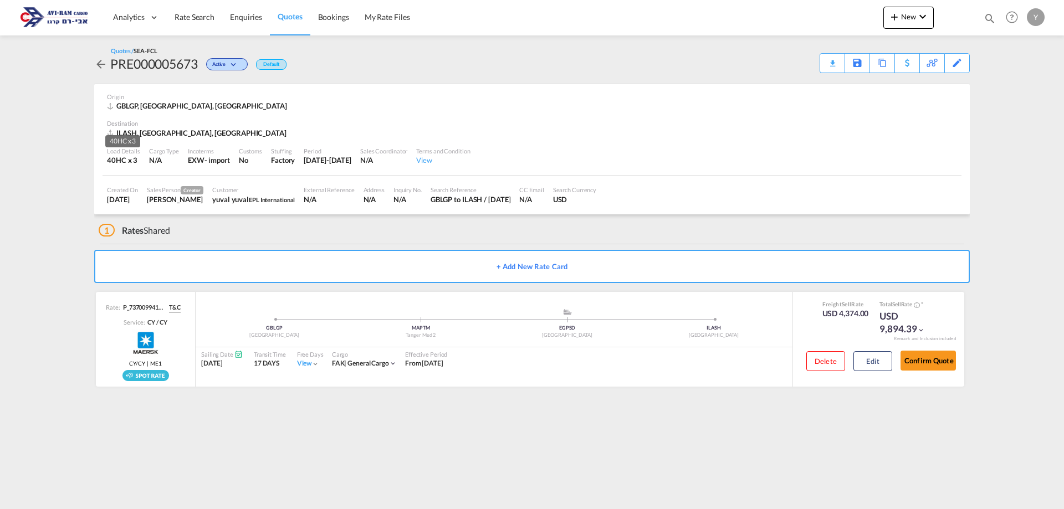
click at [125, 162] on div "40HC x 3" at bounding box center [123, 160] width 33 height 10
click at [948, 62] on md-icon at bounding box center [943, 63] width 13 height 8
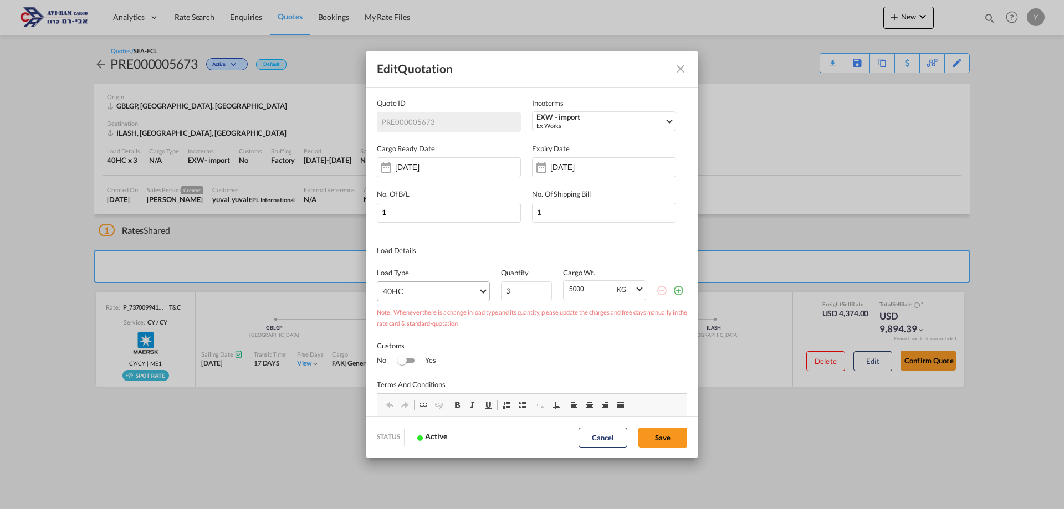
click at [472, 291] on md-select "40HC 20GP 40GP 45HC 20RE 40RE 40HR 20OT 40OT 20FR 40FR 40NR 20NR 45S 20TK 40TK …" at bounding box center [433, 291] width 113 height 20
click at [406, 286] on md-option "20GP" at bounding box center [435, 291] width 122 height 27
click at [669, 436] on button "Save" at bounding box center [662, 438] width 49 height 20
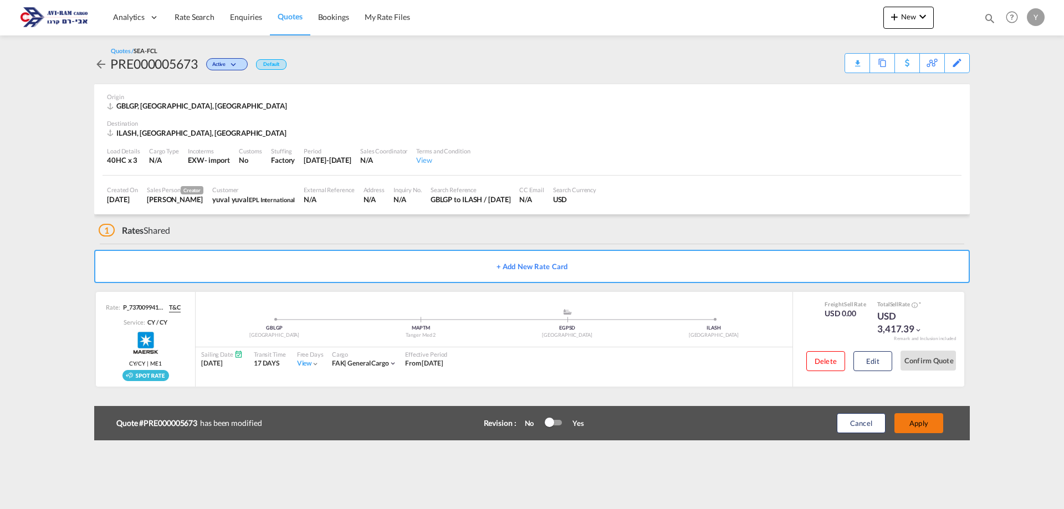
click at [910, 420] on button "Apply" at bounding box center [918, 423] width 49 height 20
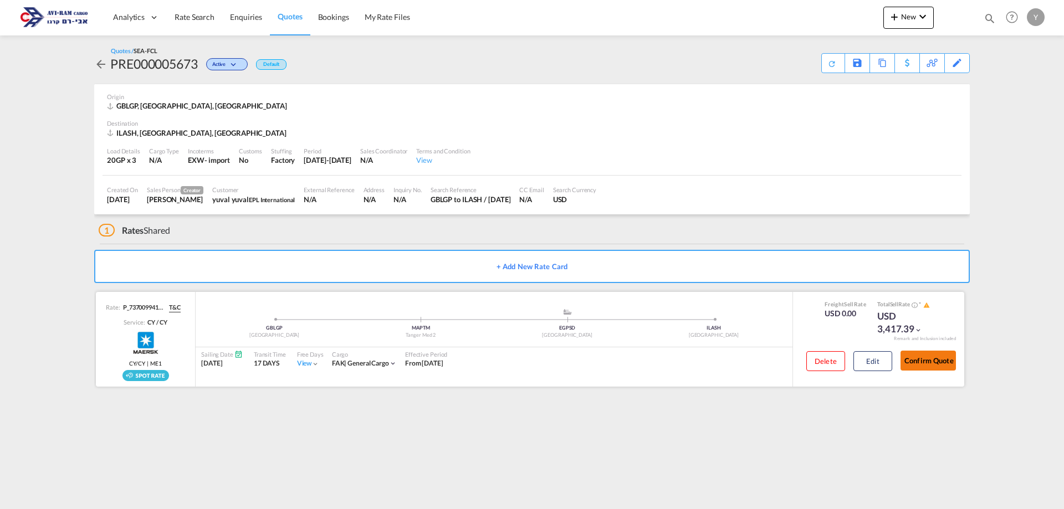
click at [921, 361] on button "Confirm Quote" at bounding box center [927, 361] width 55 height 20
click at [820, 53] on div "Download Quote" at bounding box center [803, 63] width 81 height 20
click at [833, 65] on div "Download Quote" at bounding box center [810, 63] width 57 height 18
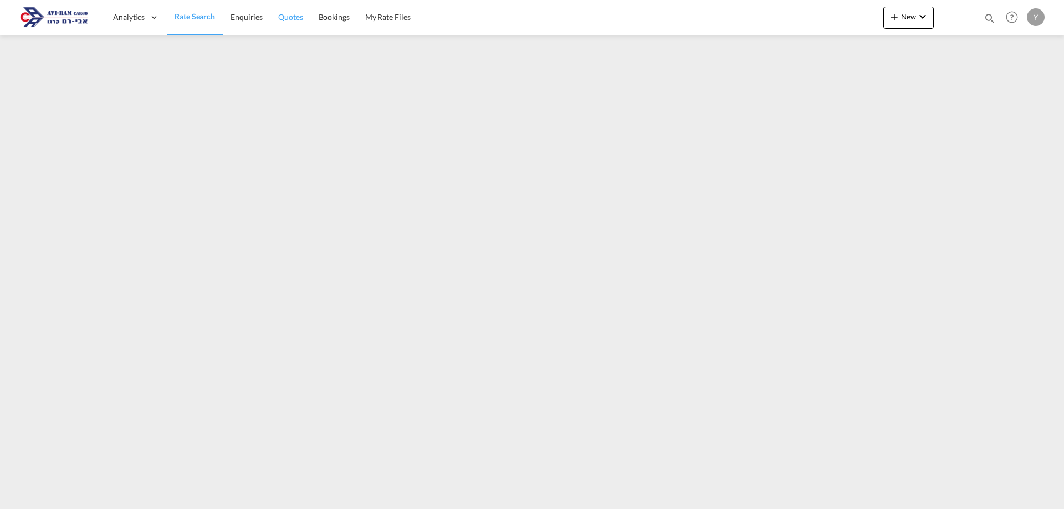
click at [297, 17] on span "Quotes" at bounding box center [290, 16] width 24 height 9
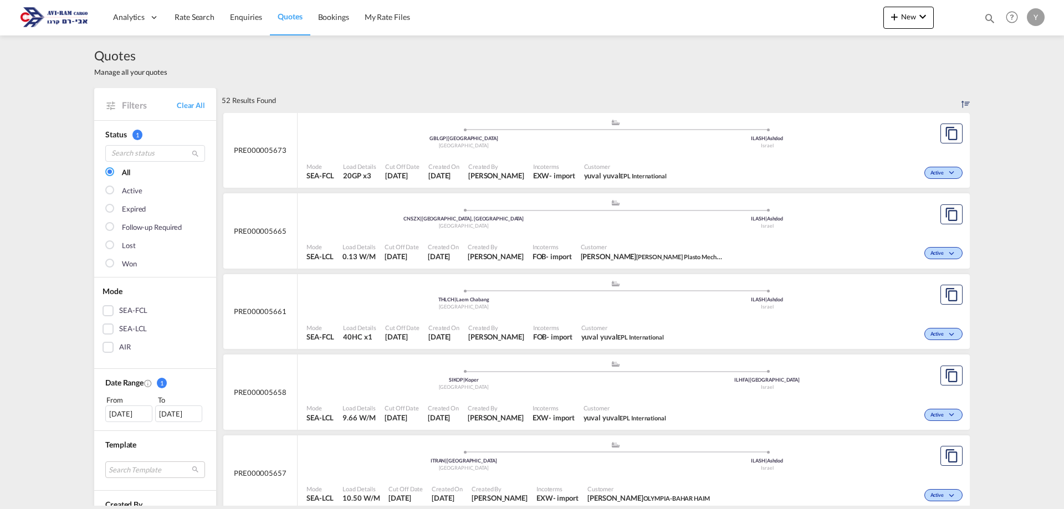
click at [837, 130] on span at bounding box center [768, 130] width 304 height 3
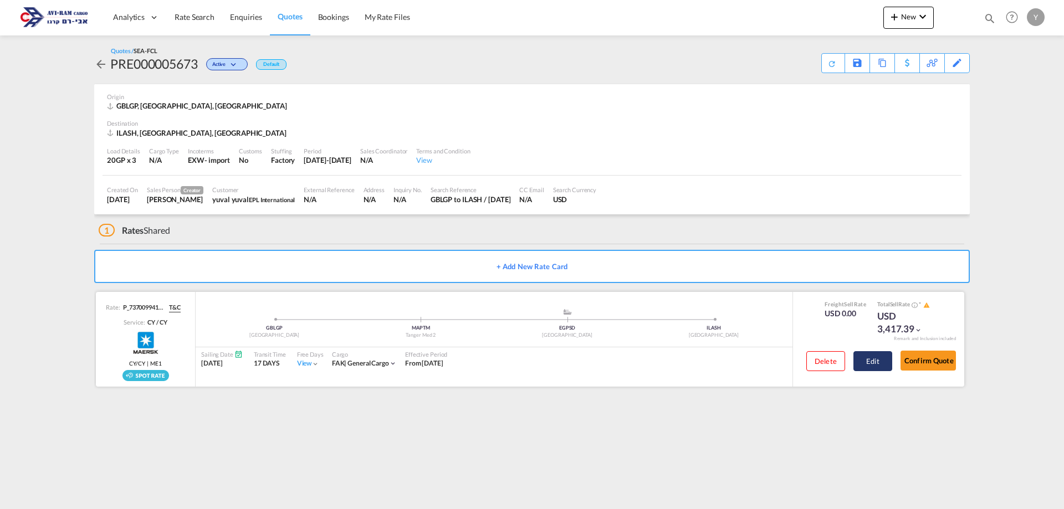
click at [866, 366] on button "Edit" at bounding box center [872, 361] width 39 height 20
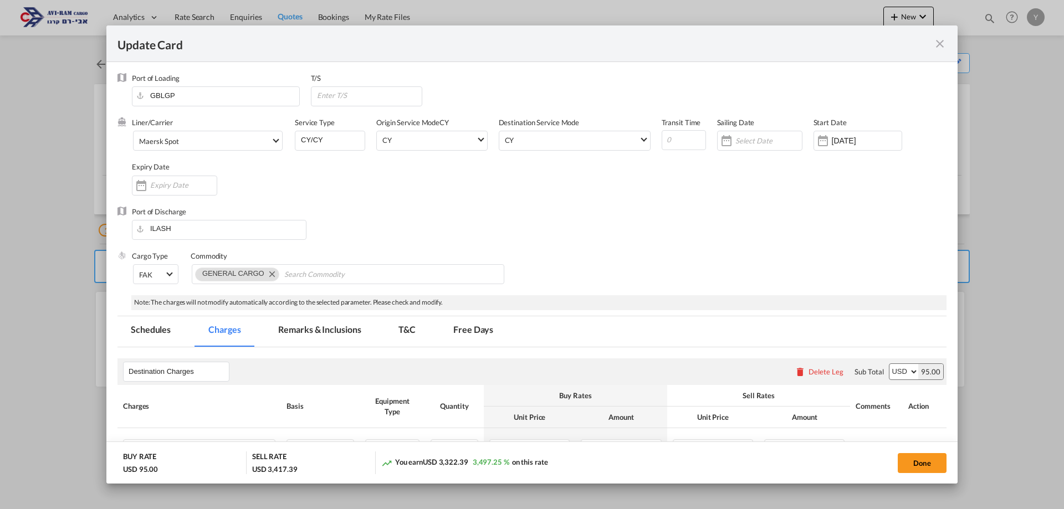
click at [935, 49] on md-icon "icon-close fg-AAA8AD m-0 pointer" at bounding box center [939, 43] width 13 height 13
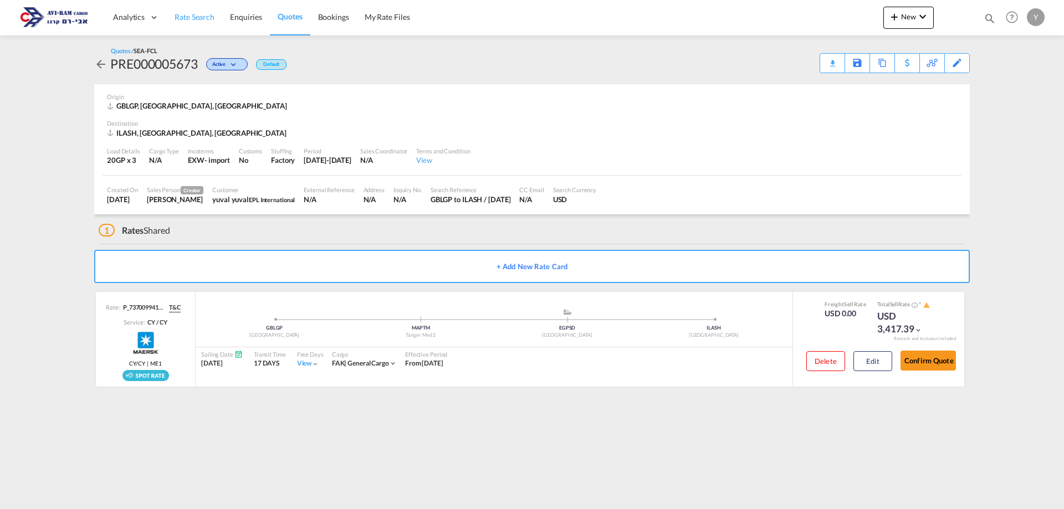
click at [196, 20] on span "Rate Search" at bounding box center [195, 16] width 40 height 9
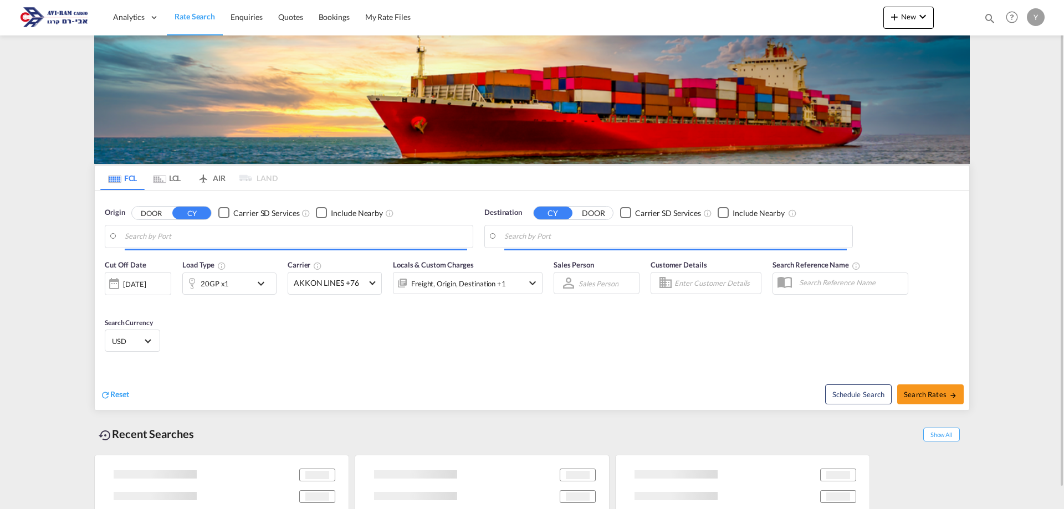
type input "[GEOGRAPHIC_DATA], [GEOGRAPHIC_DATA]"
type input "Ashdod, ILASH"
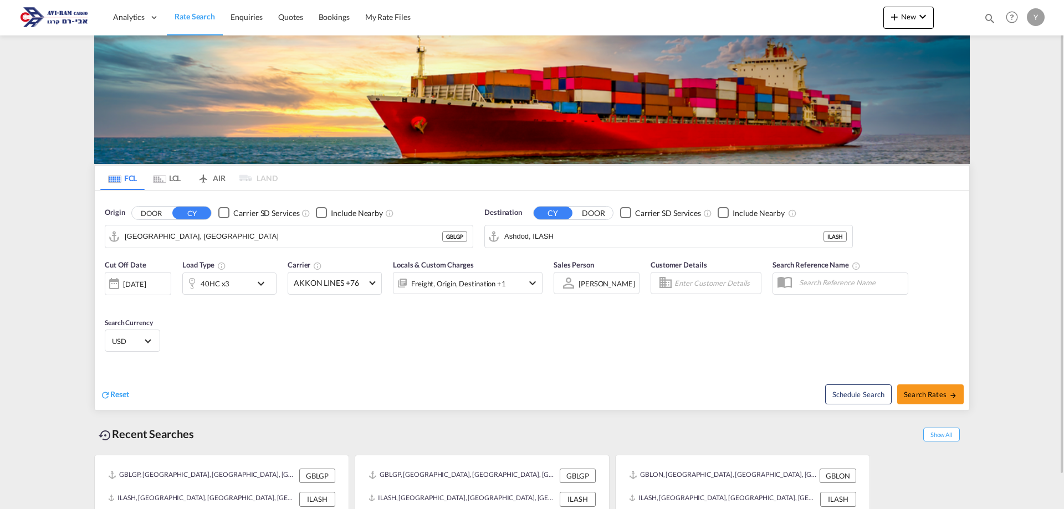
click at [255, 285] on md-icon "icon-chevron-down" at bounding box center [263, 283] width 19 height 13
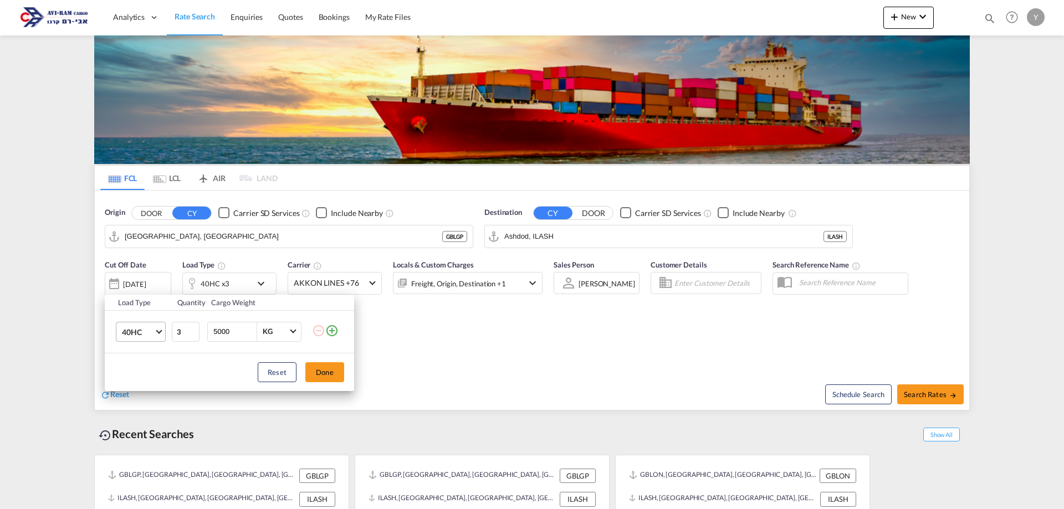
click at [140, 327] on span "40HC" at bounding box center [138, 332] width 32 height 11
click at [152, 284] on md-option "20GP" at bounding box center [150, 278] width 75 height 27
click at [334, 373] on button "Done" at bounding box center [324, 372] width 39 height 20
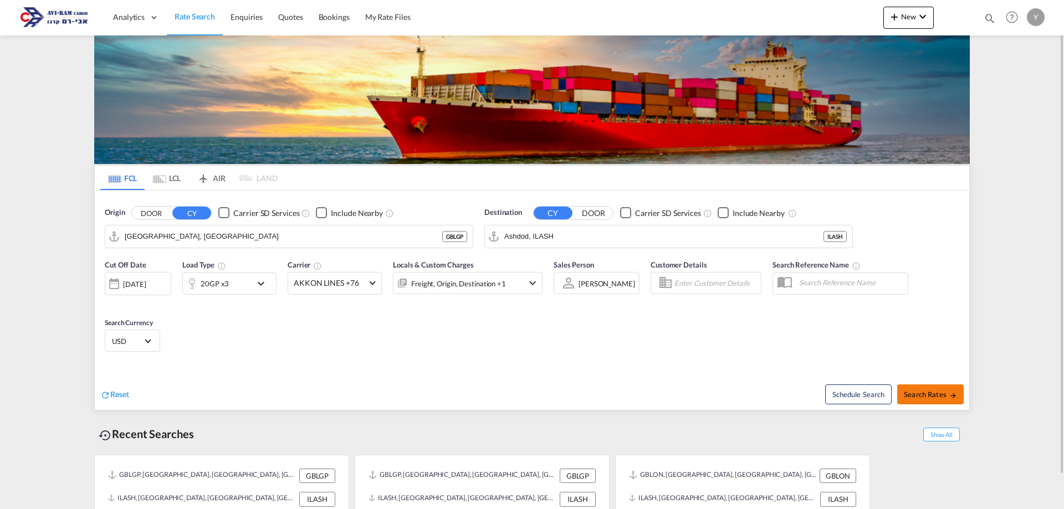
click at [926, 391] on span "Search Rates" at bounding box center [930, 394] width 53 height 9
type input "GBLGP to ILASH / [DATE]"
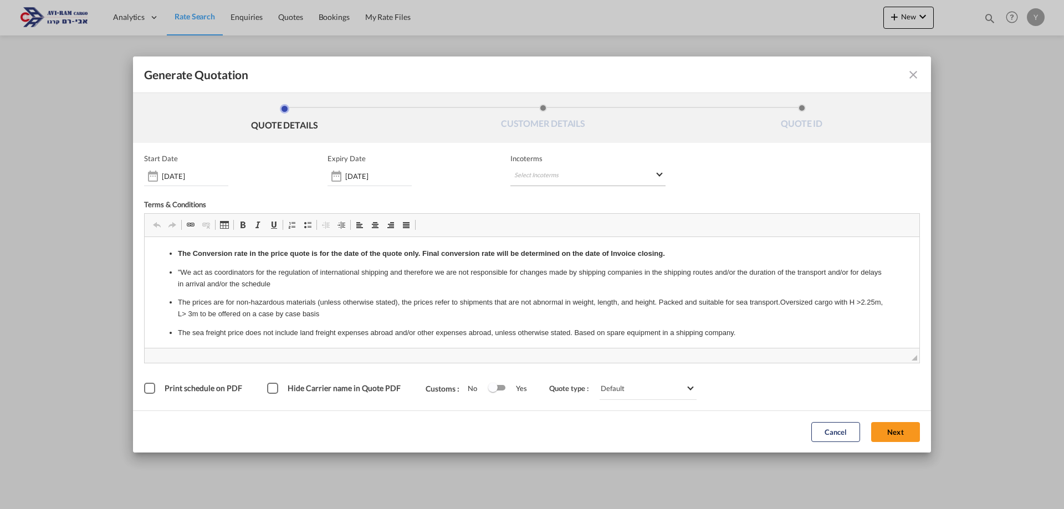
click at [638, 179] on md-select "Select Incoterms DPU - import Delivery at Place Unloaded CIF - export Cost,Insu…" at bounding box center [587, 176] width 155 height 20
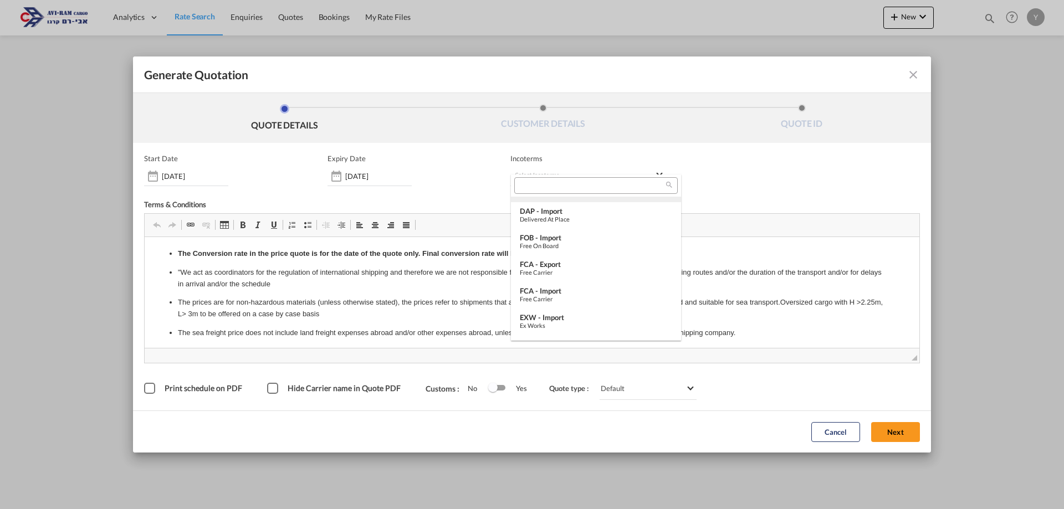
scroll to position [388, 0]
click at [576, 297] on div "EXW - import" at bounding box center [596, 296] width 152 height 9
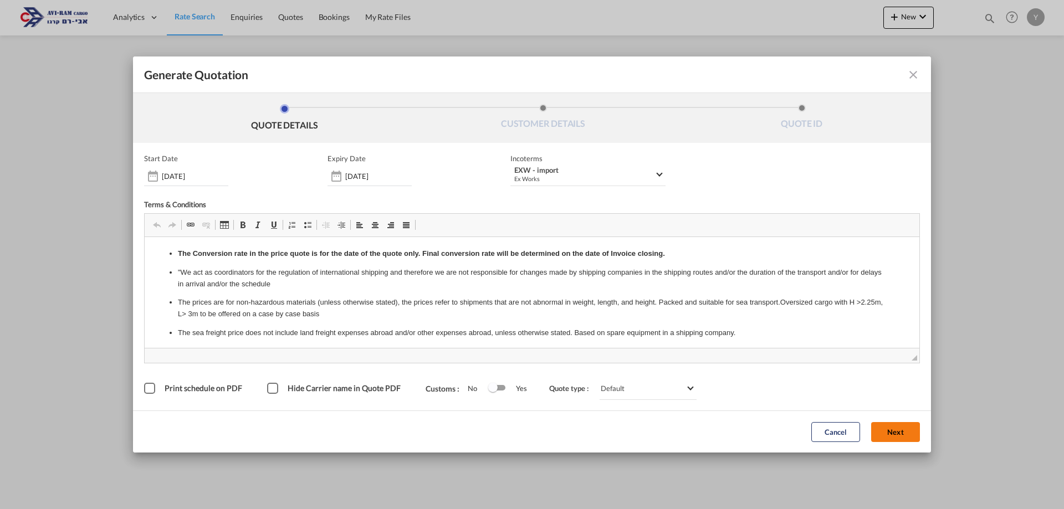
click at [907, 431] on button "Next" at bounding box center [895, 432] width 49 height 20
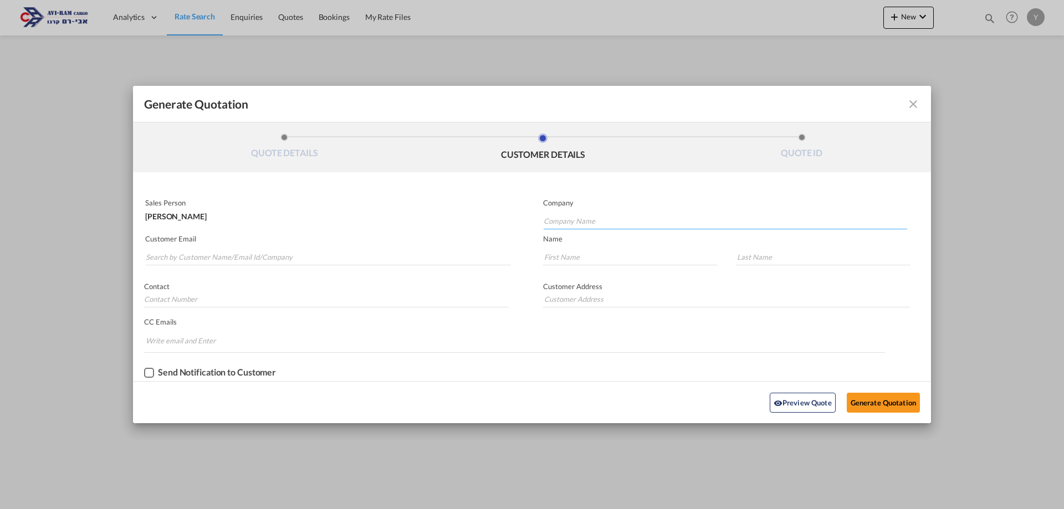
click at [583, 217] on input "Company Name" at bounding box center [724, 221] width 363 height 17
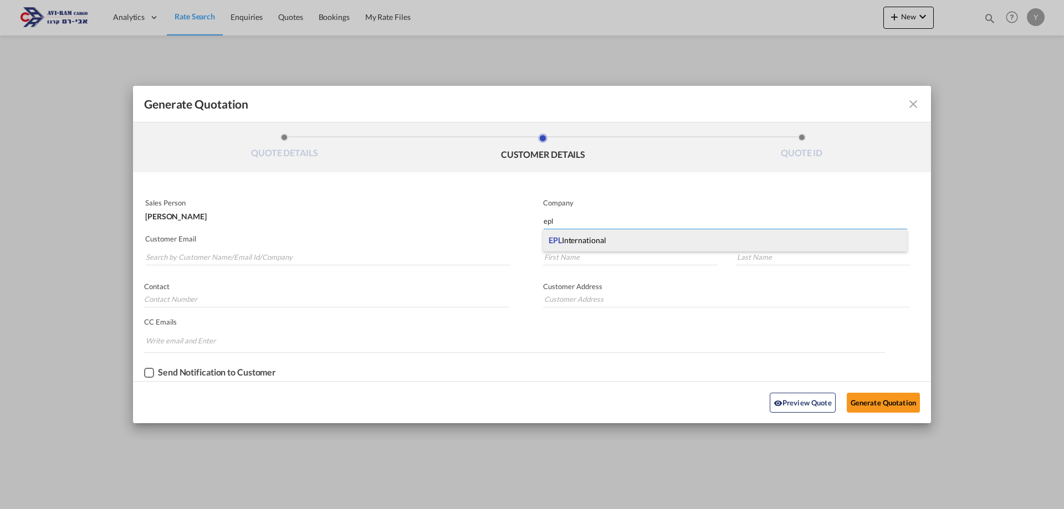
click at [575, 247] on div "EPL International" at bounding box center [725, 240] width 364 height 22
type input "EPL International"
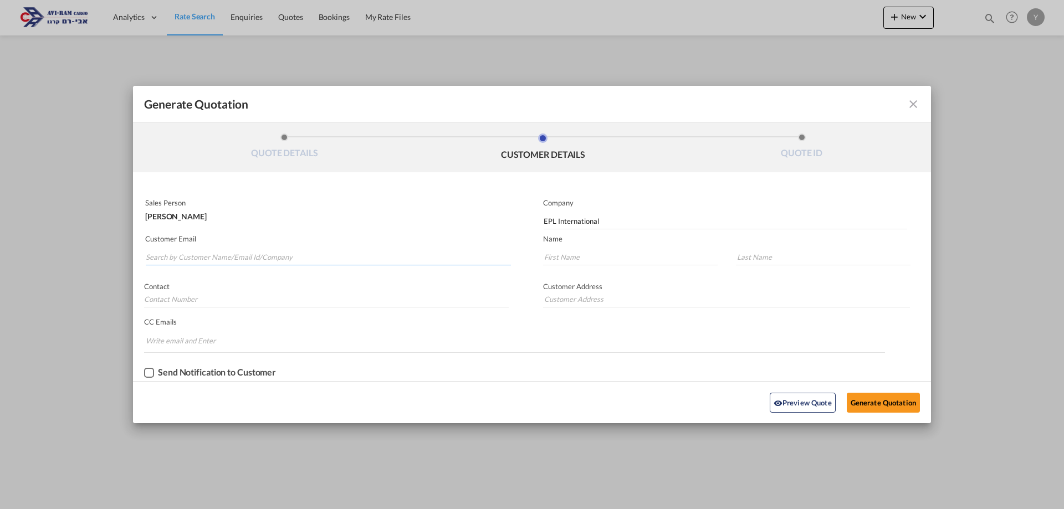
click at [244, 258] on input "Search by Customer Name/Email Id/Company" at bounding box center [328, 257] width 365 height 17
click at [235, 282] on div "yuval yuval yuval@eplisr.com | EPL International" at bounding box center [328, 280] width 366 height 30
type input "yuval@eplisr.com"
type input "yuval"
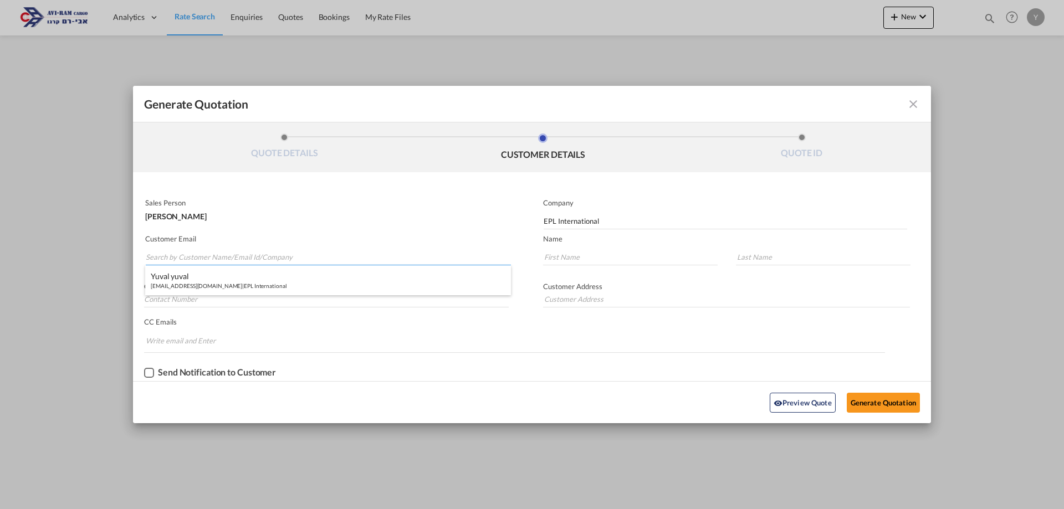
type input "0546841220"
click at [856, 399] on button "Generate Quotation" at bounding box center [883, 403] width 73 height 20
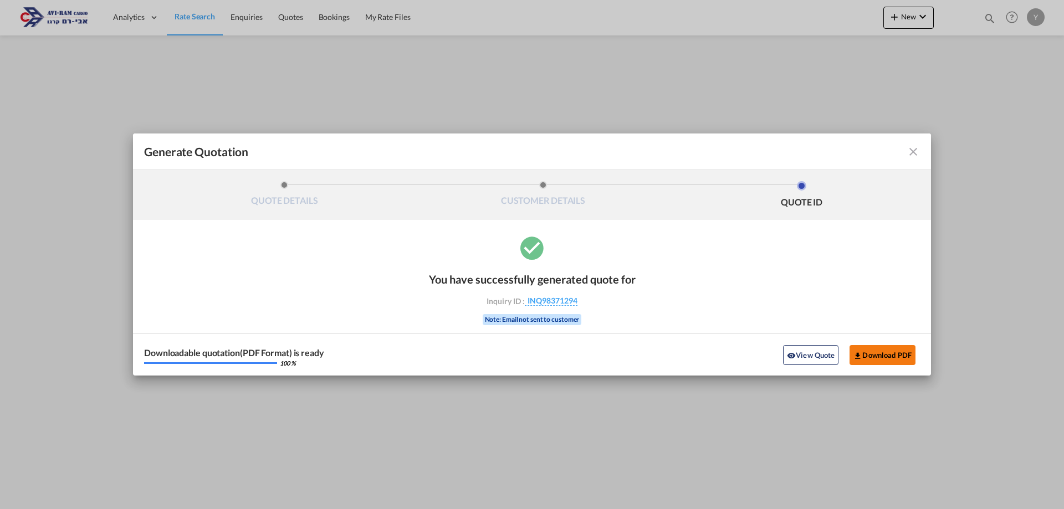
click at [896, 348] on button "Download PDF" at bounding box center [882, 355] width 66 height 20
click at [915, 157] on md-icon "icon-close fg-AAA8AD cursor m-0" at bounding box center [912, 151] width 13 height 13
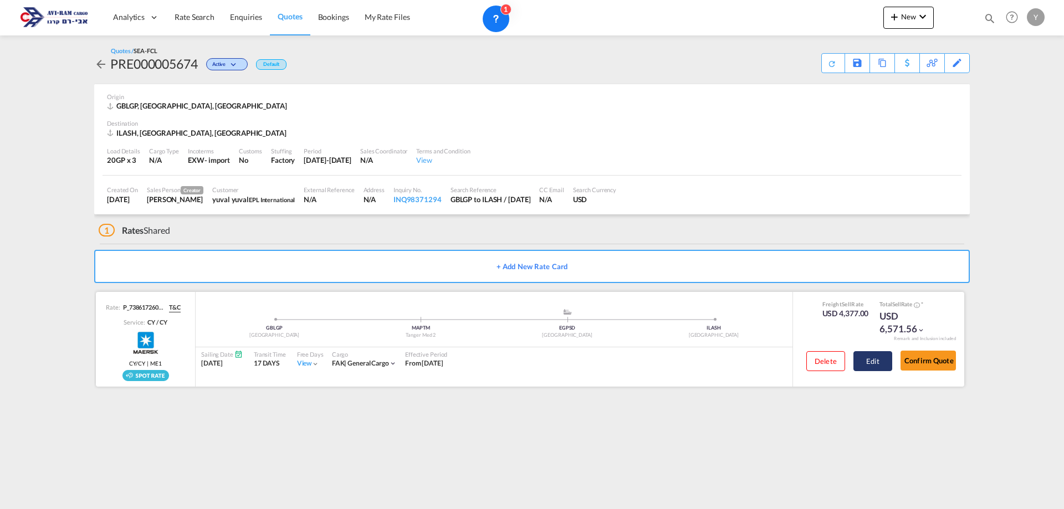
click at [874, 366] on button "Edit" at bounding box center [872, 361] width 39 height 20
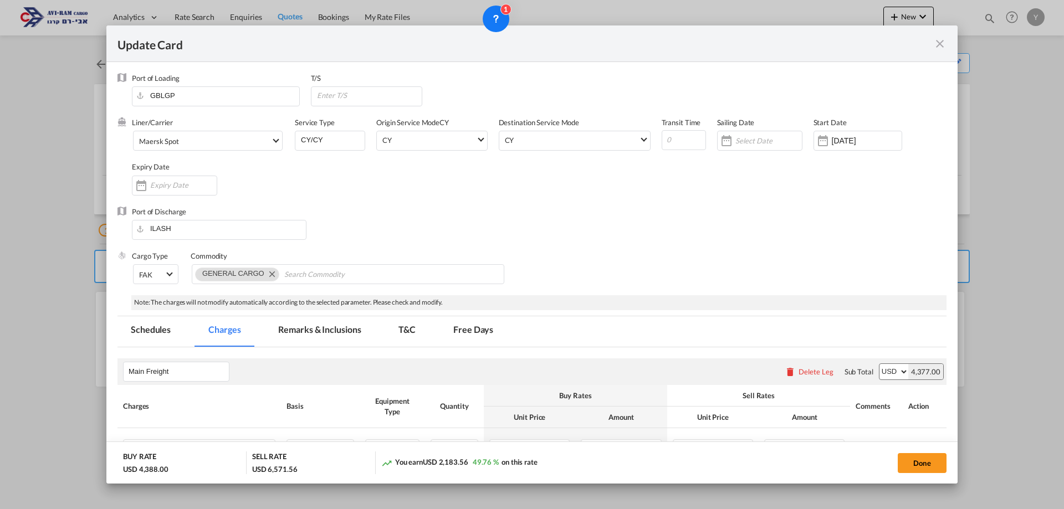
click at [348, 189] on div "Liner/Carrier Maersk Spot 2HM LOGISTICS D.O.O AAXL GLOBAL SHIPPING LINES LLC AB…" at bounding box center [539, 161] width 814 height 89
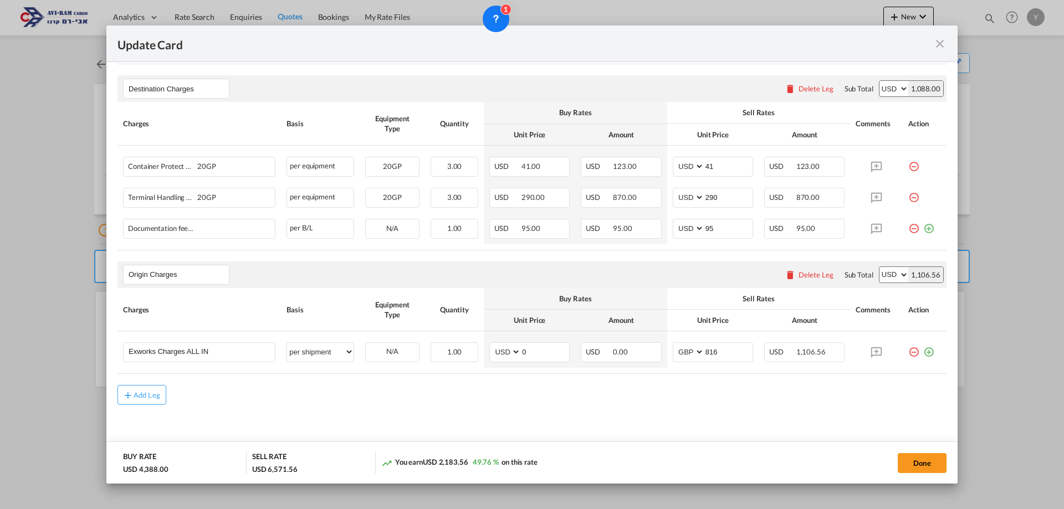
scroll to position [413, 0]
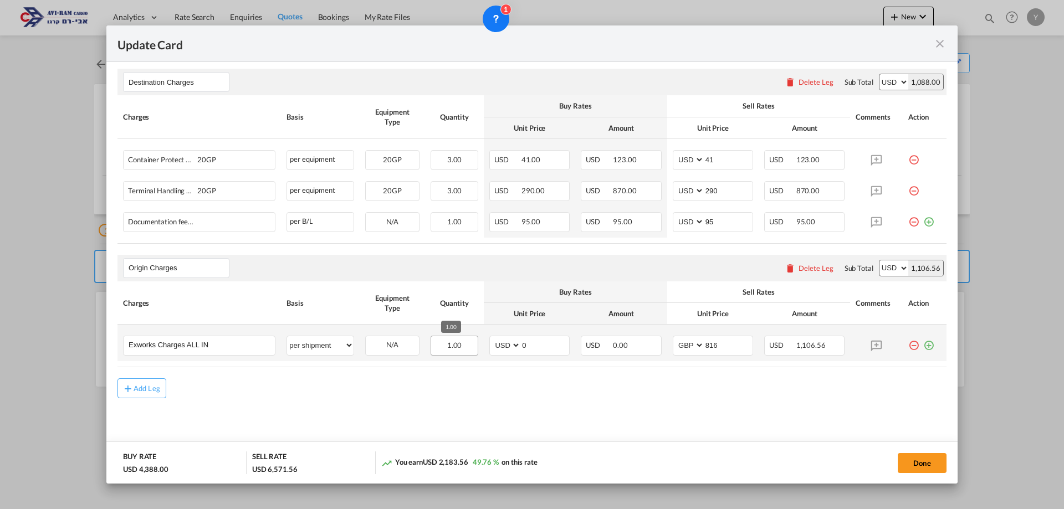
drag, startPoint x: 465, startPoint y: 344, endPoint x: 447, endPoint y: 348, distance: 19.2
click at [447, 348] on div "1.00" at bounding box center [454, 346] width 48 height 20
click at [437, 348] on div "1.00" at bounding box center [454, 346] width 48 height 20
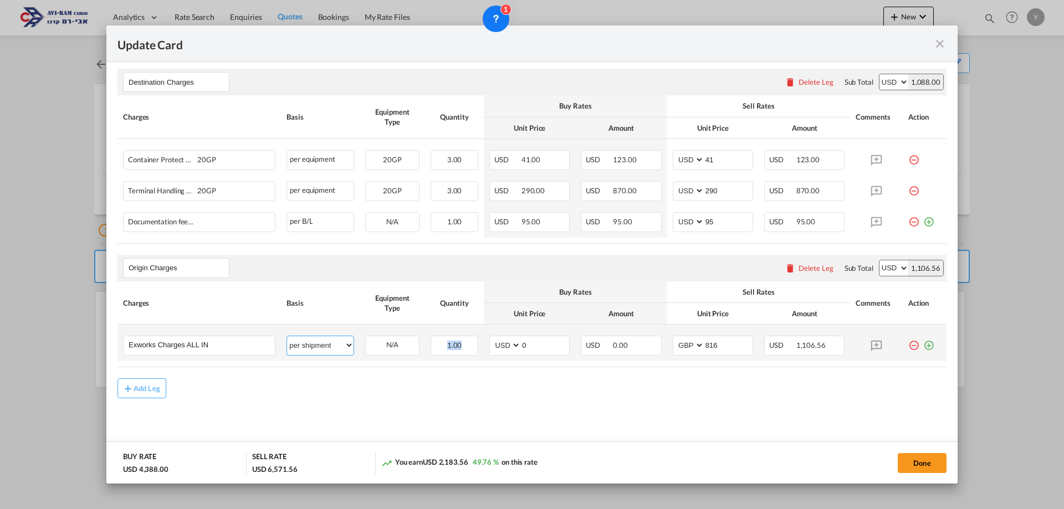
click at [343, 339] on select "per equipment per container per B/L per shipping bill per shipment per pallet p…" at bounding box center [320, 345] width 66 height 18
drag, startPoint x: 748, startPoint y: 347, endPoint x: 746, endPoint y: 338, distance: 9.1
click at [748, 347] on td "AED AFN ALL AMD ANG AOA ARS AUD AWG AZN BAM BBD BDT BGN BHD BIF BMD BND BOB BRL…" at bounding box center [712, 343] width 91 height 37
drag, startPoint x: 722, startPoint y: 347, endPoint x: 658, endPoint y: 348, distance: 63.7
click at [658, 348] on tr "Exworks Charges ALL IN Please Enter User Defined Charges Cannot Be Published pe…" at bounding box center [531, 343] width 829 height 37
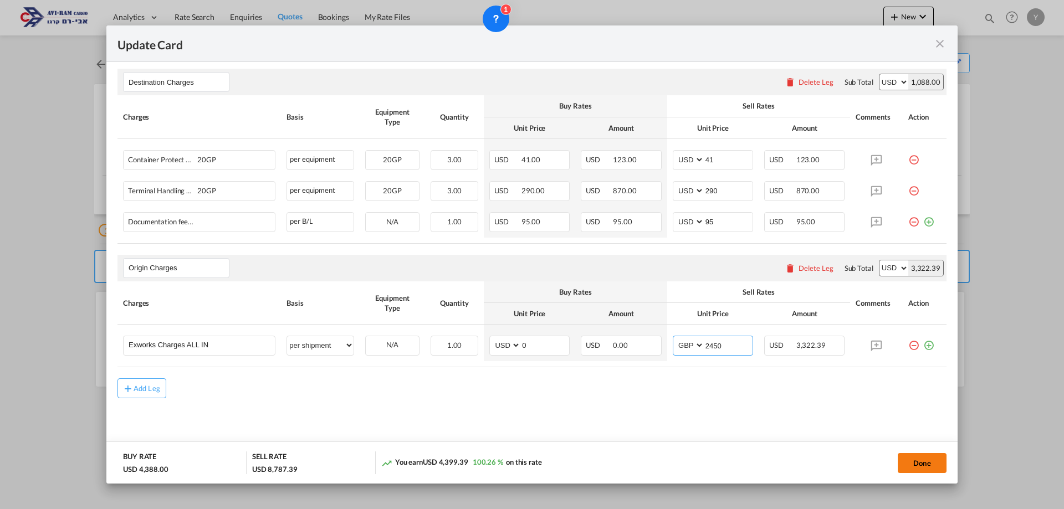
type input "2450"
click at [930, 457] on button "Done" at bounding box center [921, 463] width 49 height 20
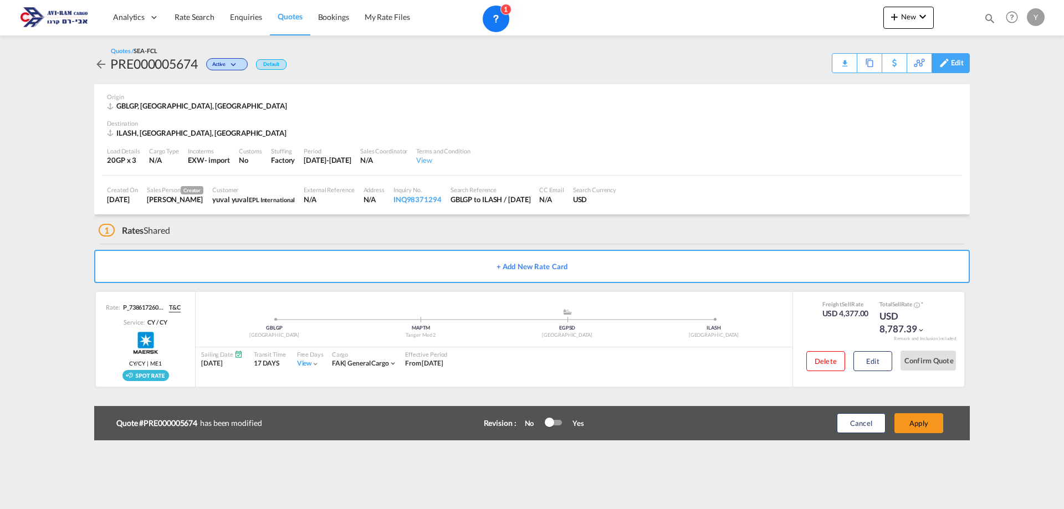
click at [960, 56] on div "Edit" at bounding box center [957, 63] width 13 height 19
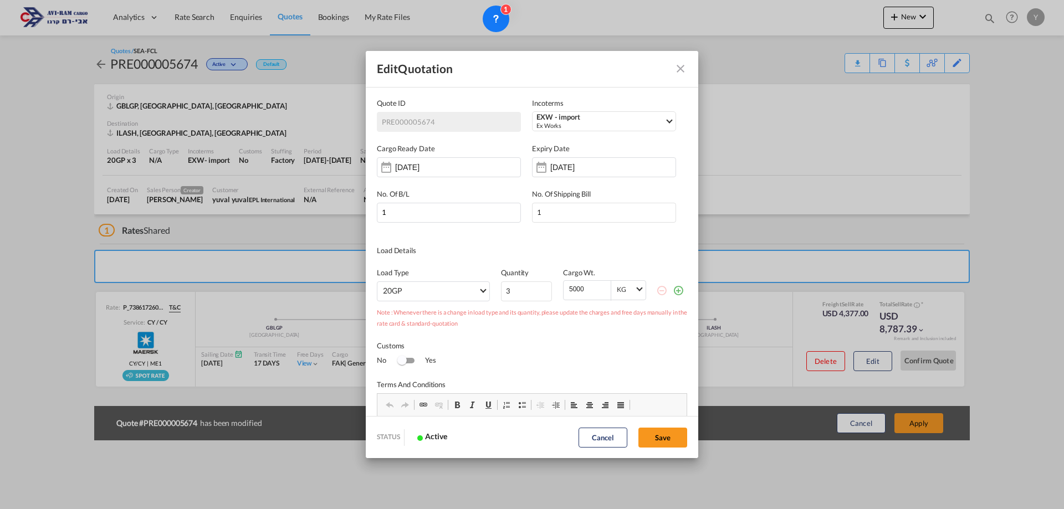
scroll to position [0, 0]
click at [469, 281] on md-select "20GP 40GP 40HC 45HC 20RE 40RE 40HR 20OT 40OT 20FR 40FR 40NR 20NR 45S 20TK 40TK …" at bounding box center [433, 291] width 113 height 20
click at [428, 315] on md-option "40HC" at bounding box center [435, 317] width 122 height 27
click at [675, 439] on button "Save" at bounding box center [662, 438] width 49 height 20
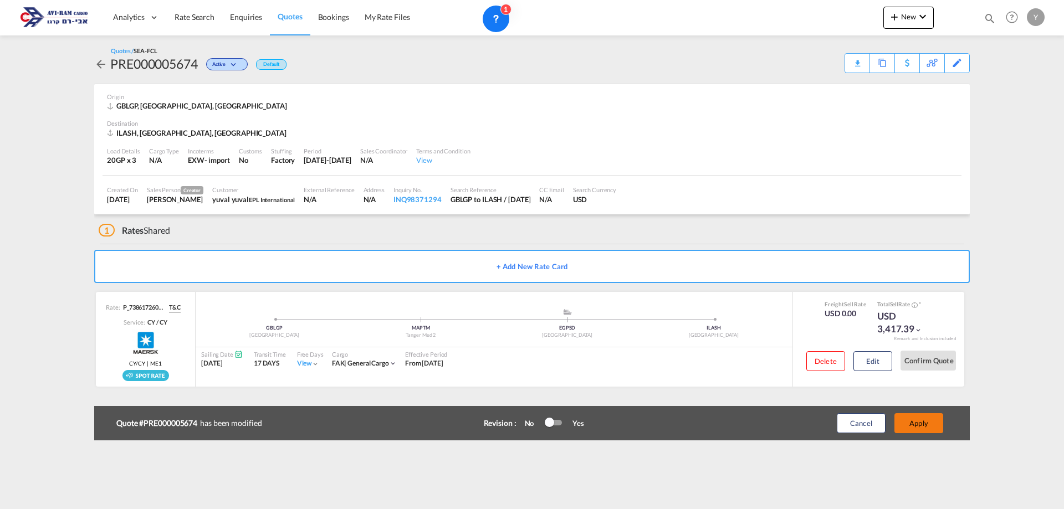
click at [906, 424] on button "Apply" at bounding box center [918, 423] width 49 height 20
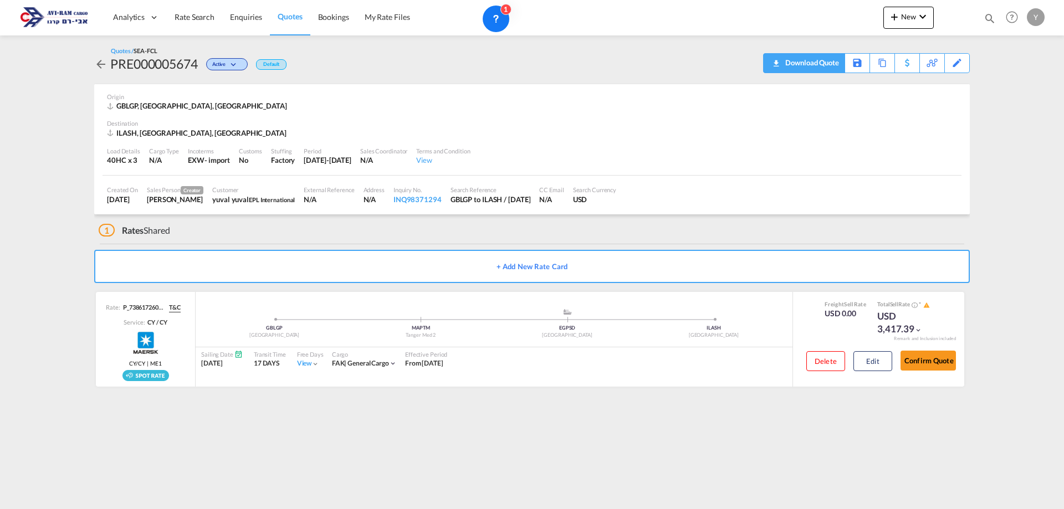
click at [833, 70] on div "Download Quote" at bounding box center [810, 63] width 57 height 18
click at [862, 357] on button "Edit" at bounding box center [872, 361] width 39 height 20
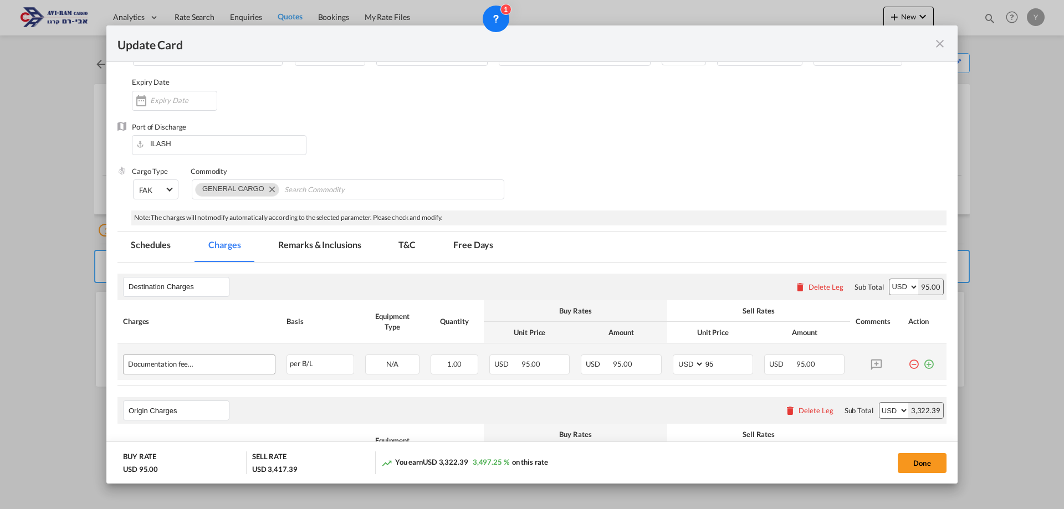
scroll to position [61, 0]
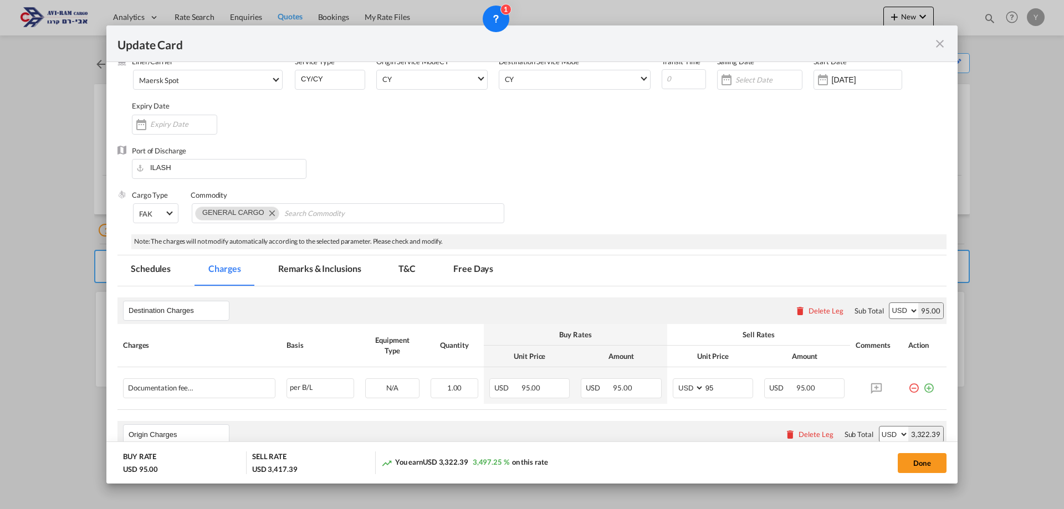
click at [940, 45] on md-icon "icon-close fg-AAA8AD m-0 pointer" at bounding box center [939, 43] width 13 height 13
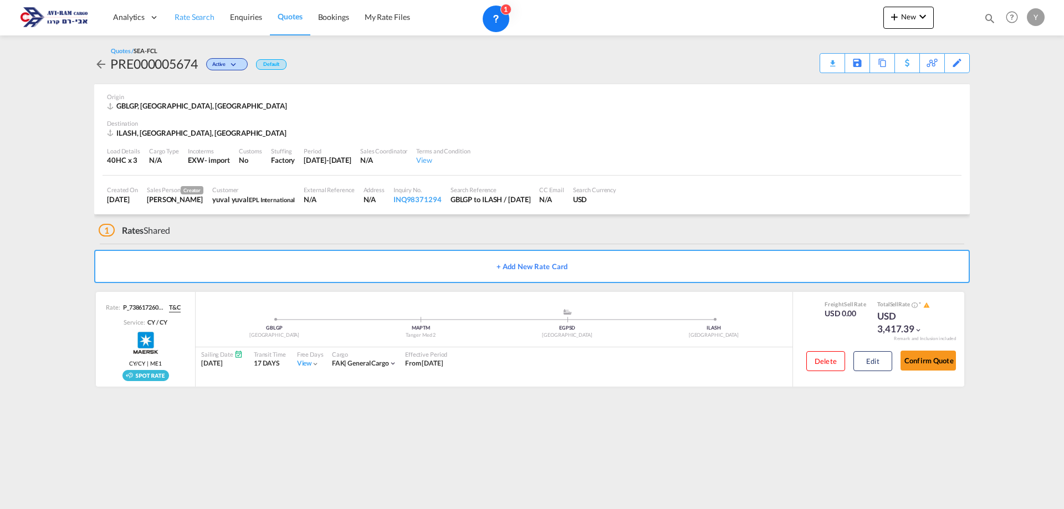
click at [201, 14] on span "Rate Search" at bounding box center [195, 16] width 40 height 9
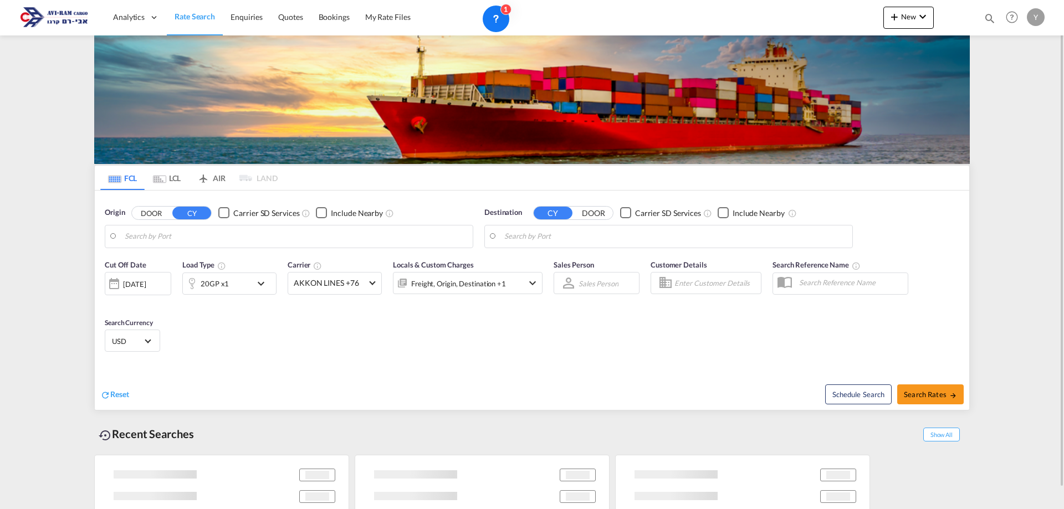
type input "[GEOGRAPHIC_DATA], [GEOGRAPHIC_DATA]"
type input "Ashdod, ILASH"
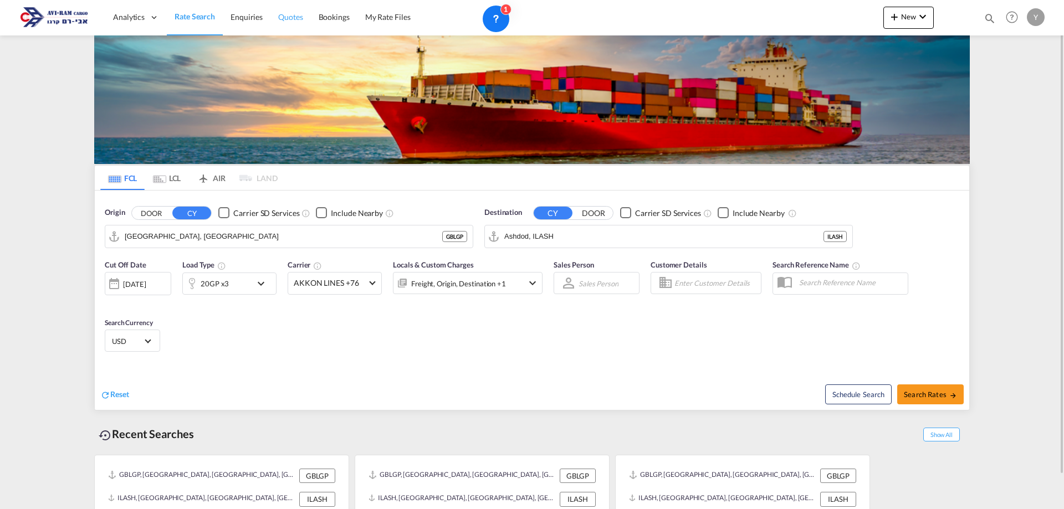
click at [290, 15] on span "Quotes" at bounding box center [290, 16] width 24 height 9
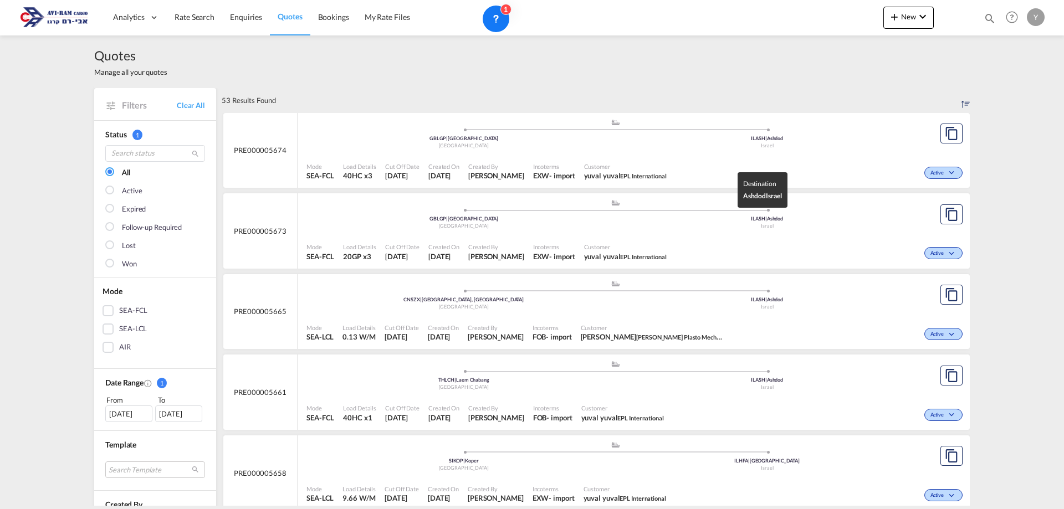
click at [820, 229] on div "Israel" at bounding box center [768, 226] width 304 height 7
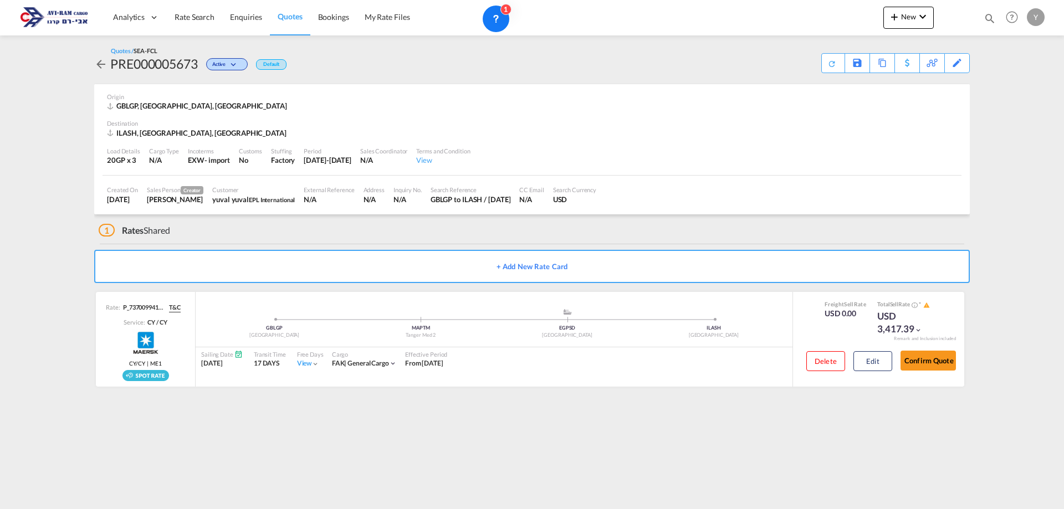
click at [285, 18] on span "Quotes" at bounding box center [290, 16] width 24 height 9
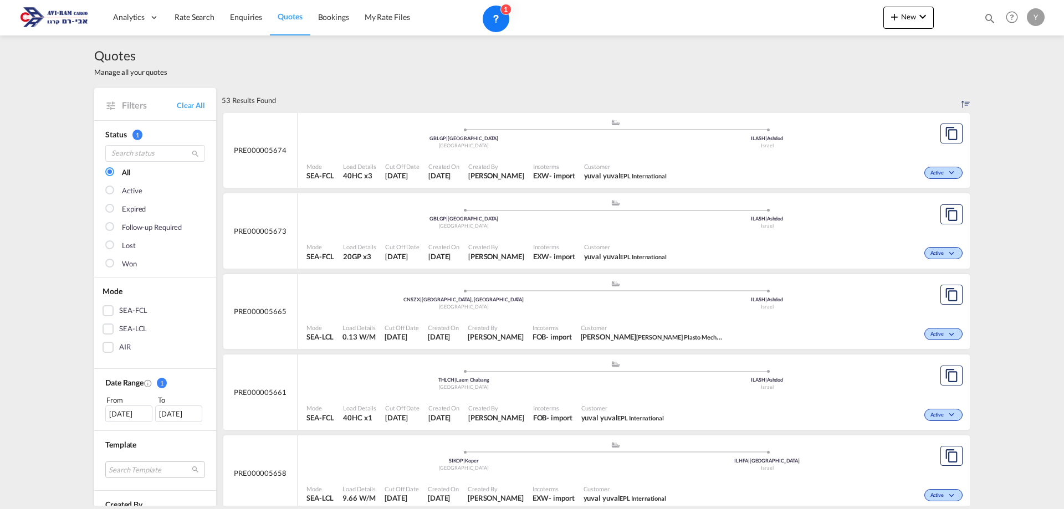
click at [406, 151] on div ".a{fill:#aaa8ad;} .a{fill:#aaa8ad;} GBLGP | London Gateway Port United Kingdom …" at bounding box center [615, 135] width 618 height 33
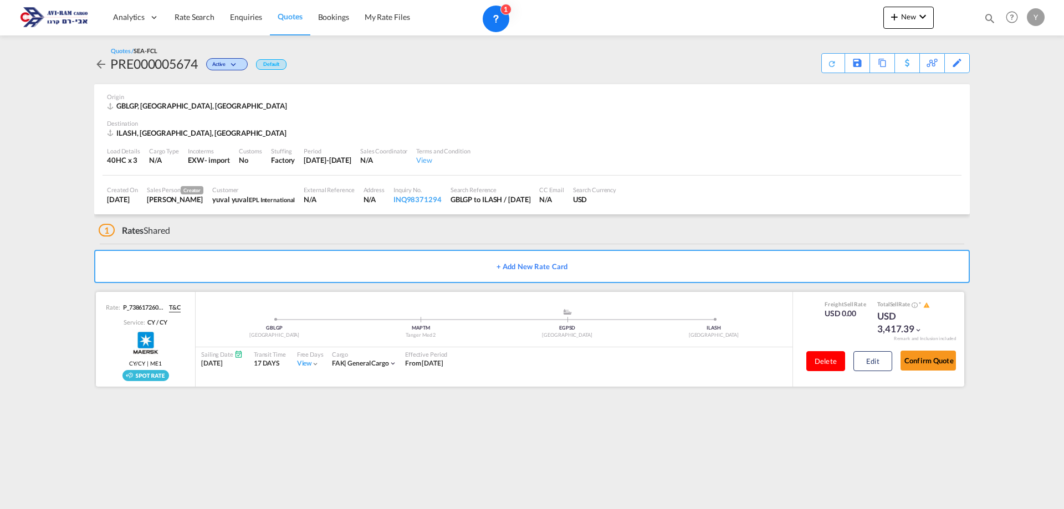
click at [838, 365] on button "Delete" at bounding box center [825, 361] width 39 height 20
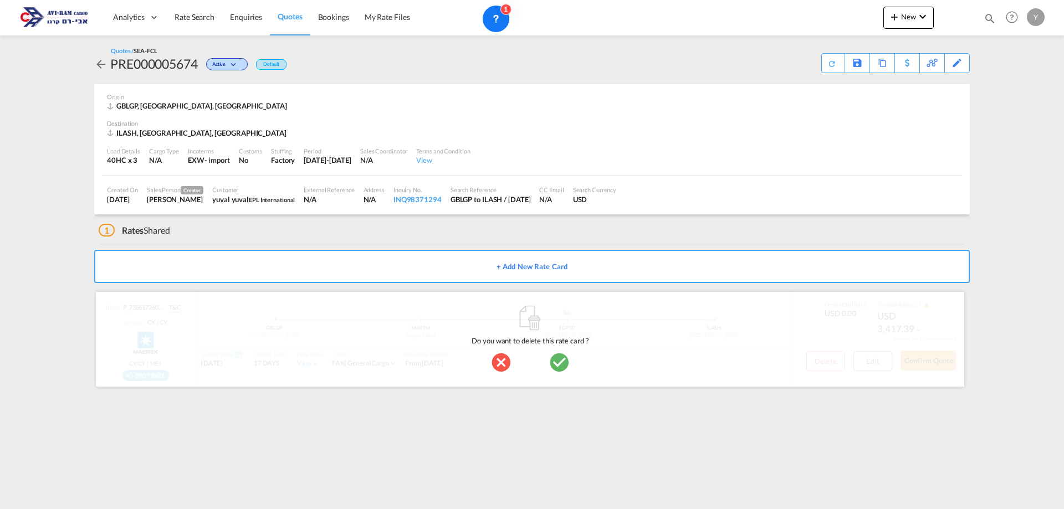
click at [562, 368] on md-icon "icon-checkbox-marked-circle" at bounding box center [559, 362] width 22 height 22
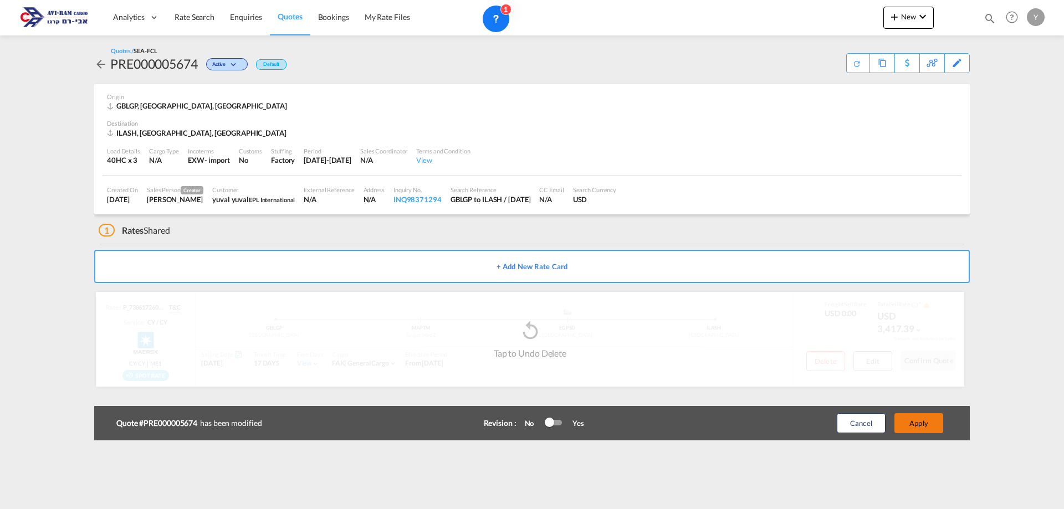
click at [912, 414] on button "Apply" at bounding box center [918, 423] width 49 height 20
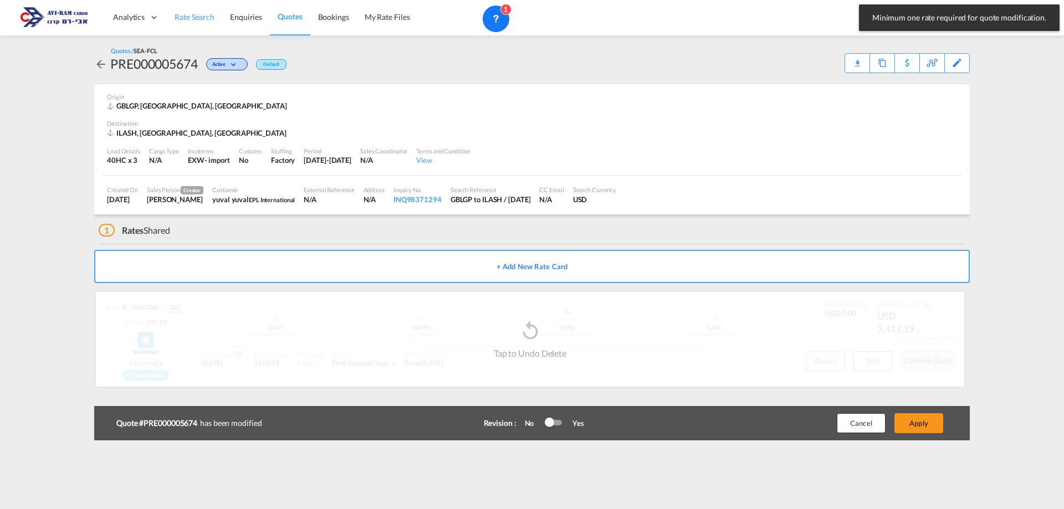
click at [194, 17] on span "Rate Search" at bounding box center [195, 16] width 40 height 9
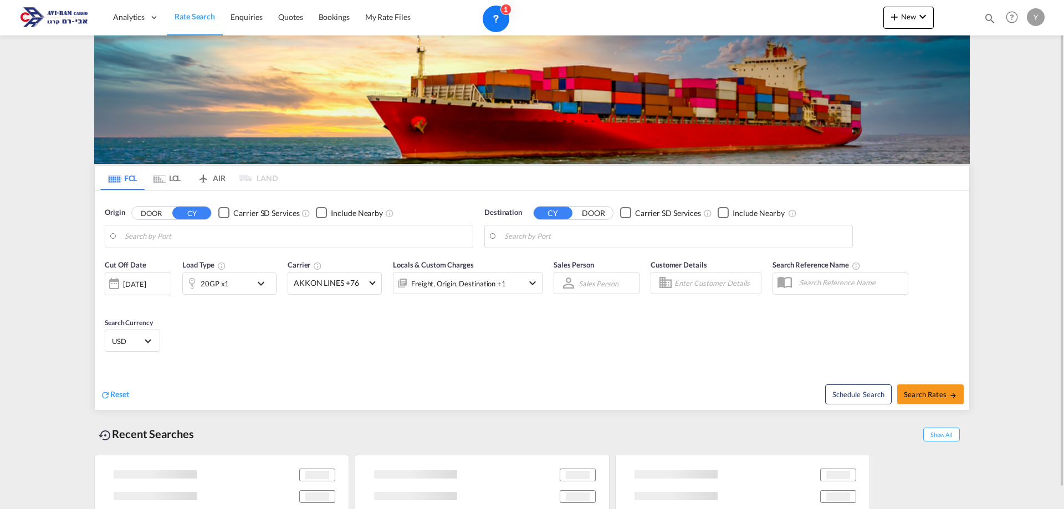
type input "[GEOGRAPHIC_DATA], [GEOGRAPHIC_DATA]"
type input "Ashdod, ILASH"
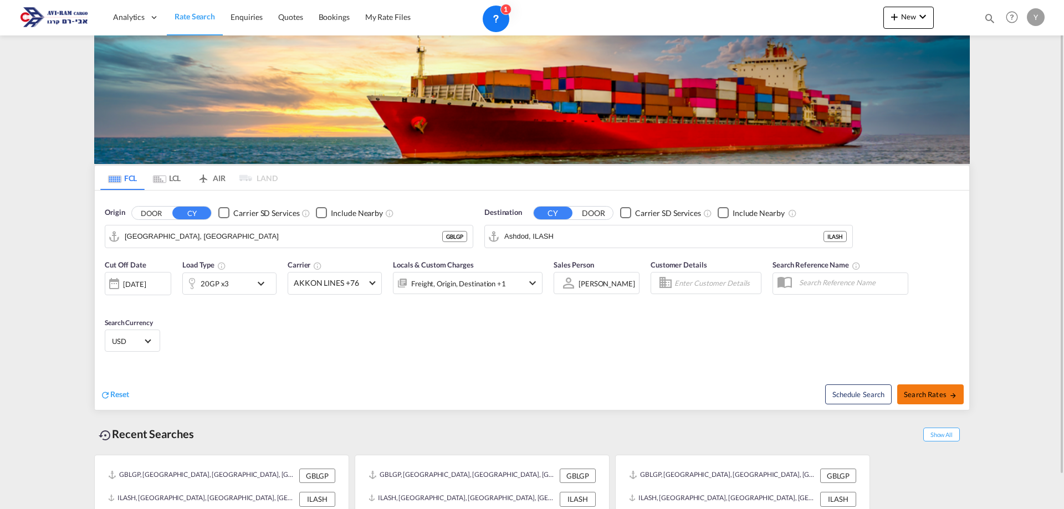
click at [952, 400] on button "Search Rates" at bounding box center [930, 394] width 66 height 20
type input "GBLGP to ILASH / [DATE]"
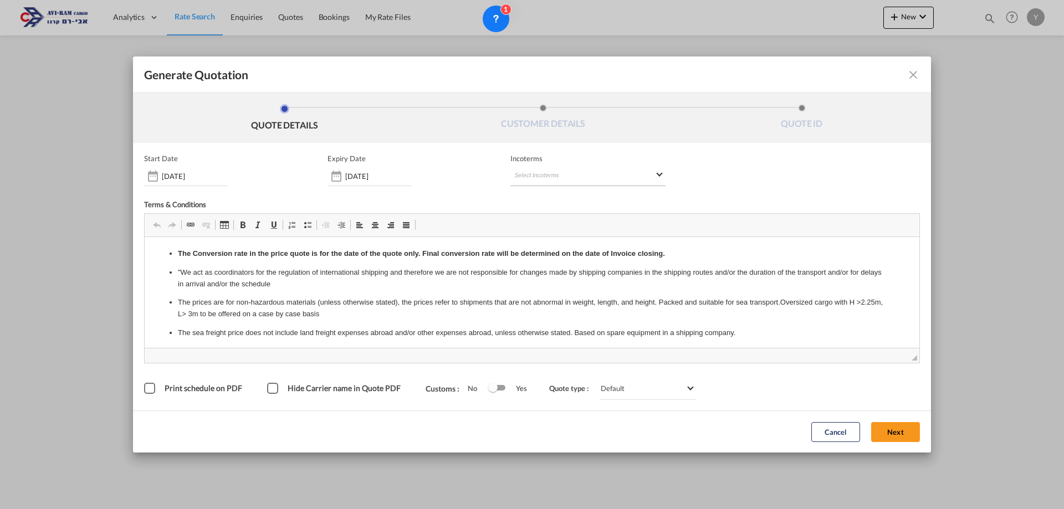
click at [653, 178] on md-select "Select Incoterms DPU - import Delivery at Place Unloaded CIF - export Cost,Insu…" at bounding box center [587, 176] width 155 height 20
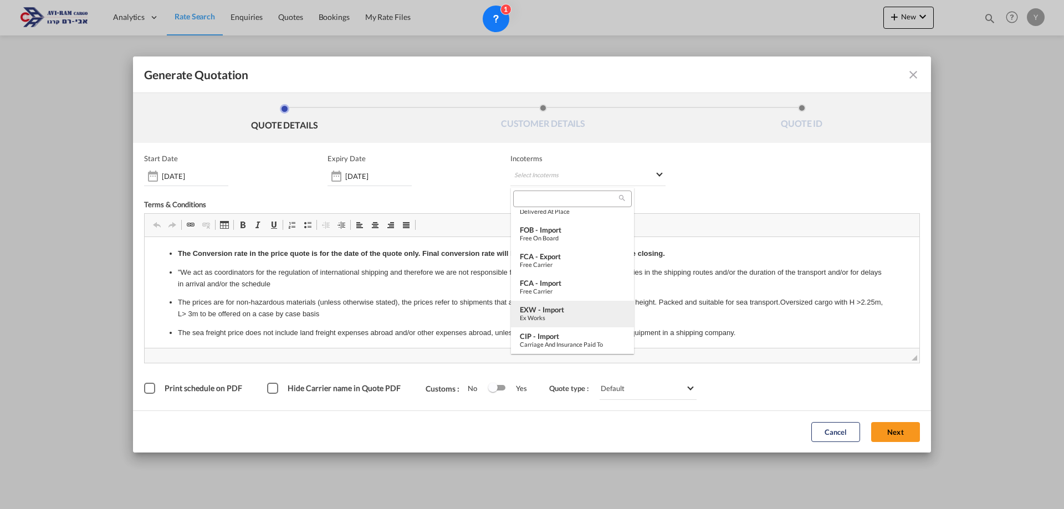
click at [571, 314] on div "Ex Works" at bounding box center [572, 317] width 105 height 7
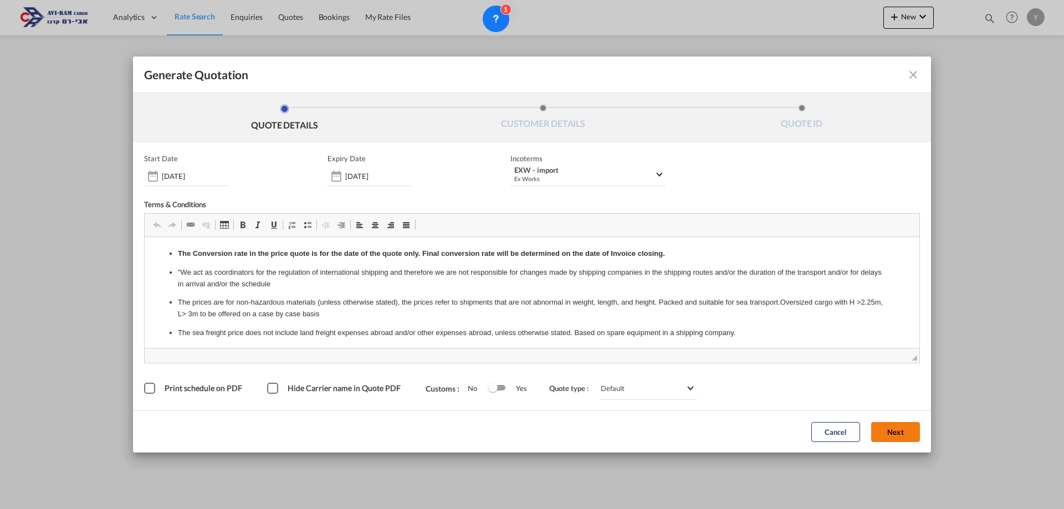
click at [887, 427] on button "Next" at bounding box center [895, 432] width 49 height 20
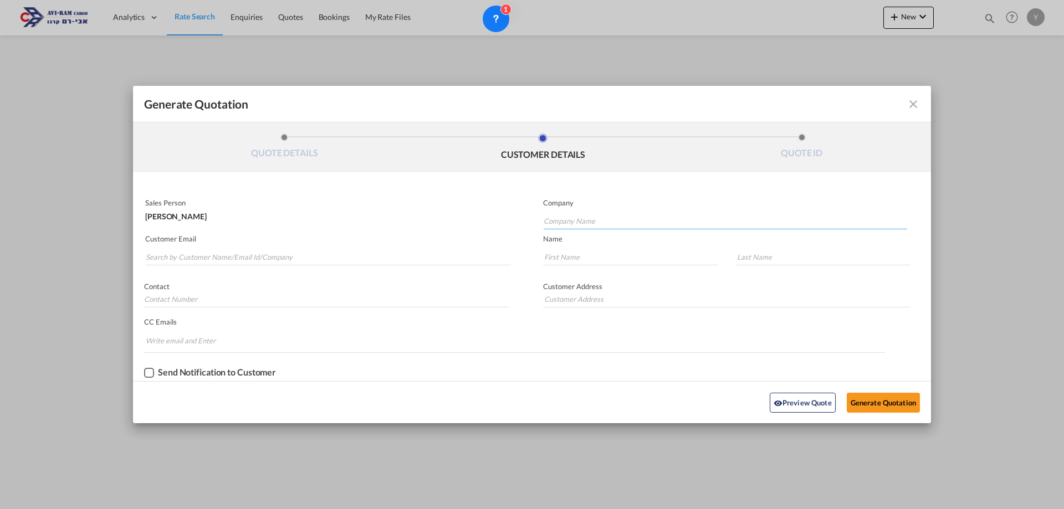
click at [598, 217] on input "Company Name" at bounding box center [724, 221] width 363 height 17
click at [556, 226] on input "ep" at bounding box center [724, 221] width 363 height 17
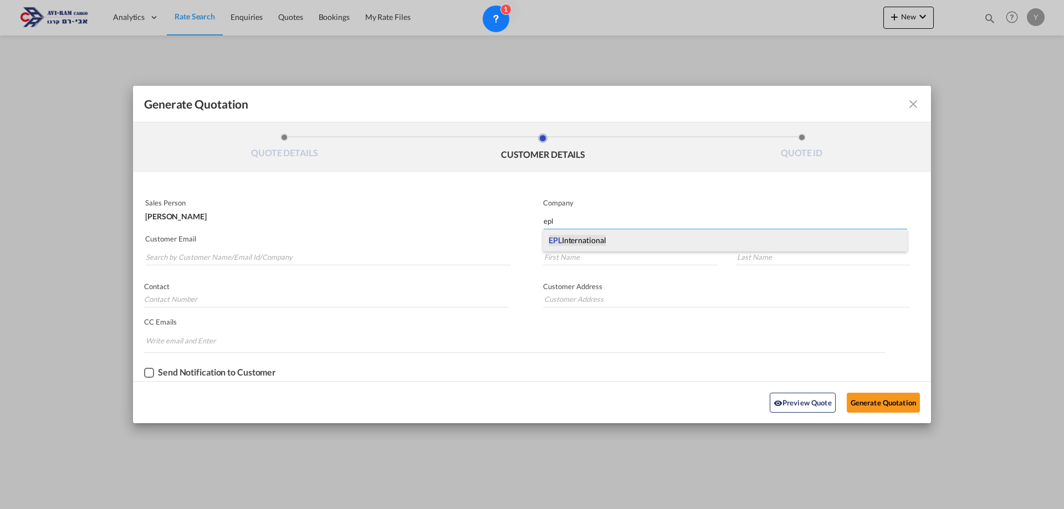
click at [578, 237] on span "EPL International" at bounding box center [576, 240] width 57 height 11
type input "EPL International"
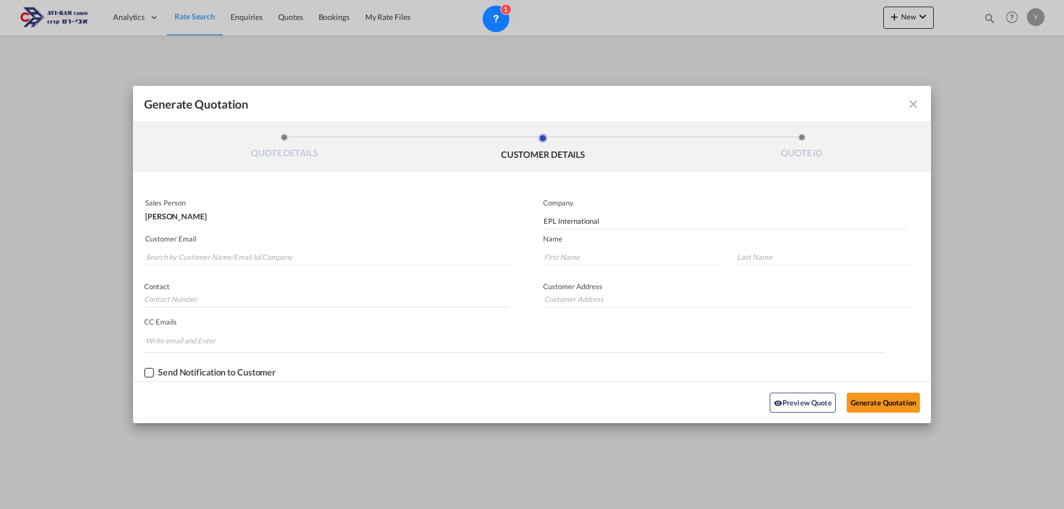
click at [358, 245] on md-autocomplete-wrap "Generate QuotationQUOTE ..." at bounding box center [328, 254] width 366 height 22
click at [352, 254] on input "Search by Customer Name/Email Id/Company" at bounding box center [328, 257] width 365 height 17
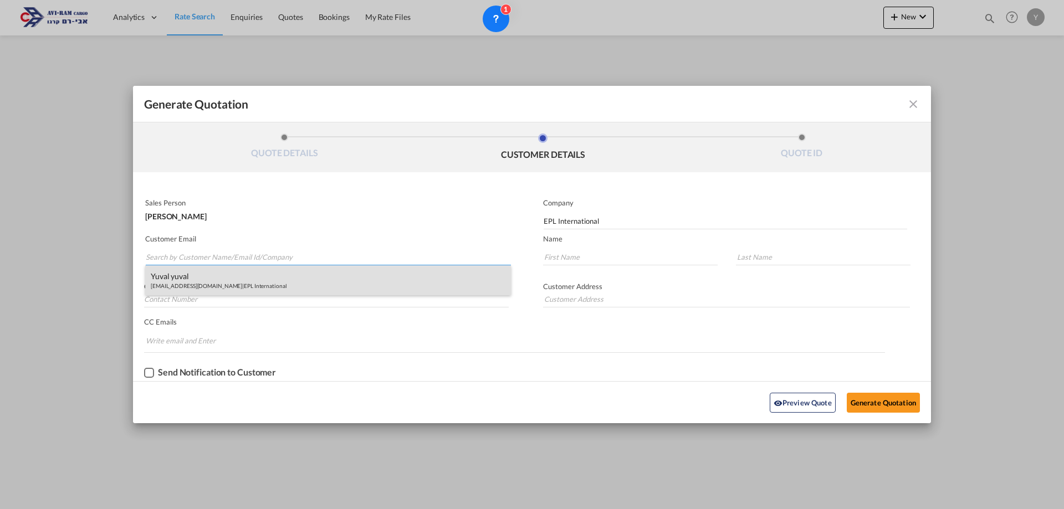
click at [253, 275] on div "yuval yuval yuval@eplisr.com | EPL International" at bounding box center [328, 280] width 366 height 30
type input "yuval@eplisr.com"
type input "yuval"
type input "0546841220"
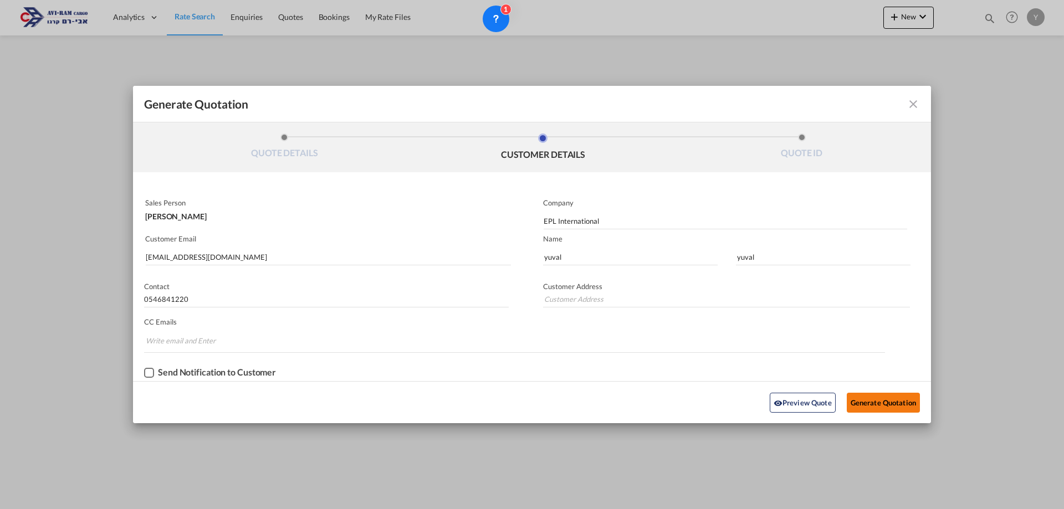
click at [875, 393] on button "Generate Quotation" at bounding box center [883, 403] width 73 height 20
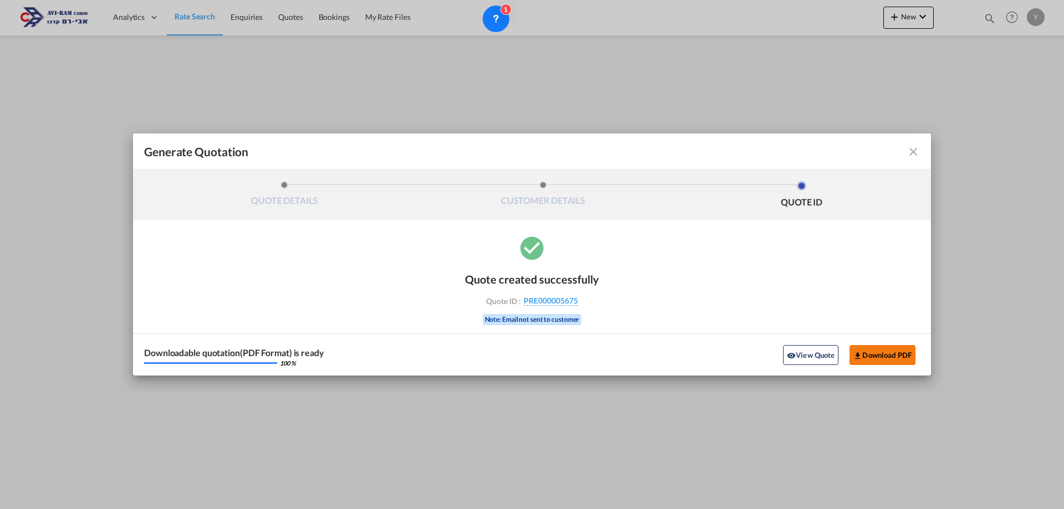
click at [894, 349] on button "Download PDF" at bounding box center [882, 355] width 66 height 20
